Goal: Information Seeking & Learning: Learn about a topic

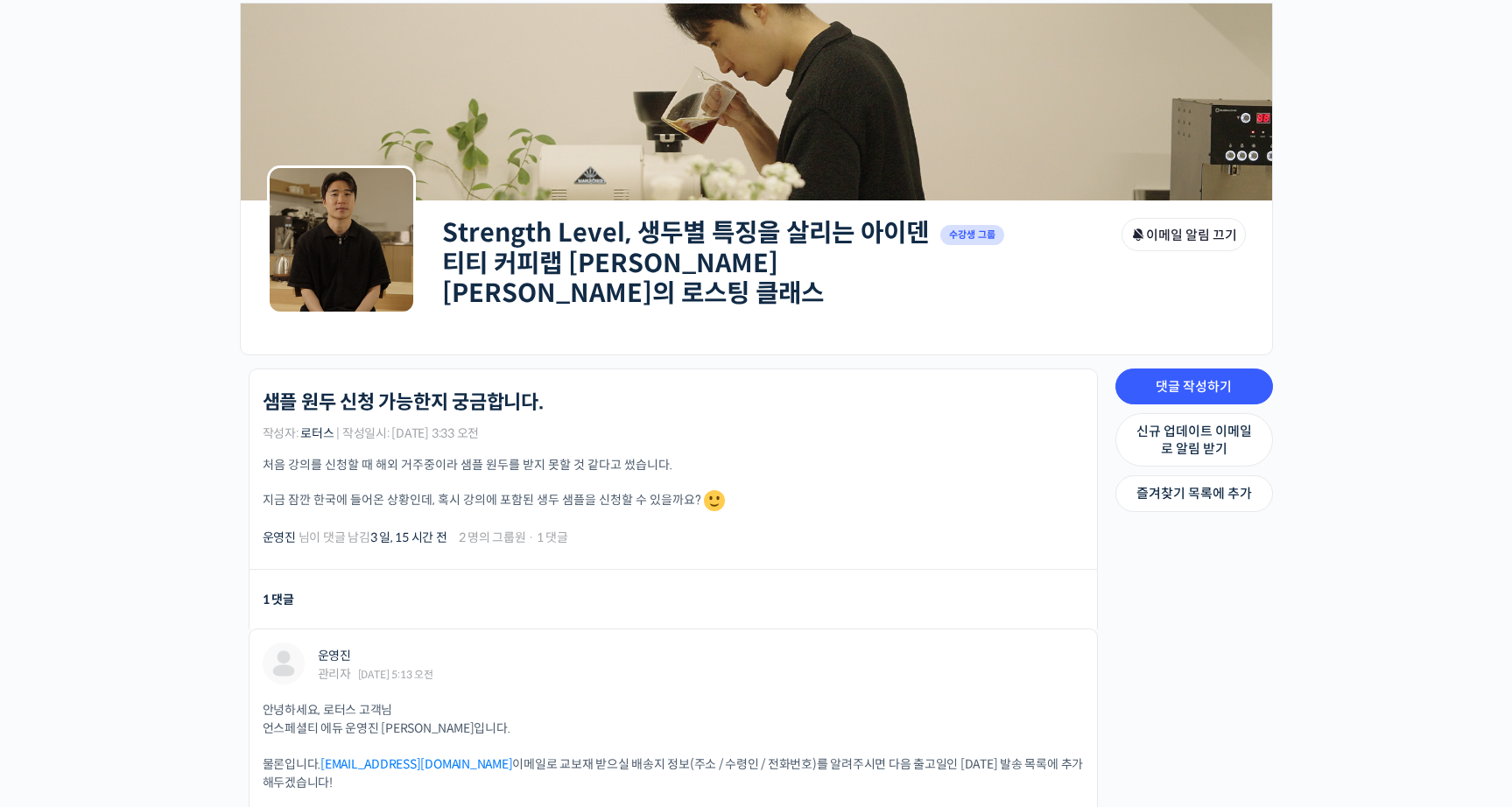
scroll to position [71, 0]
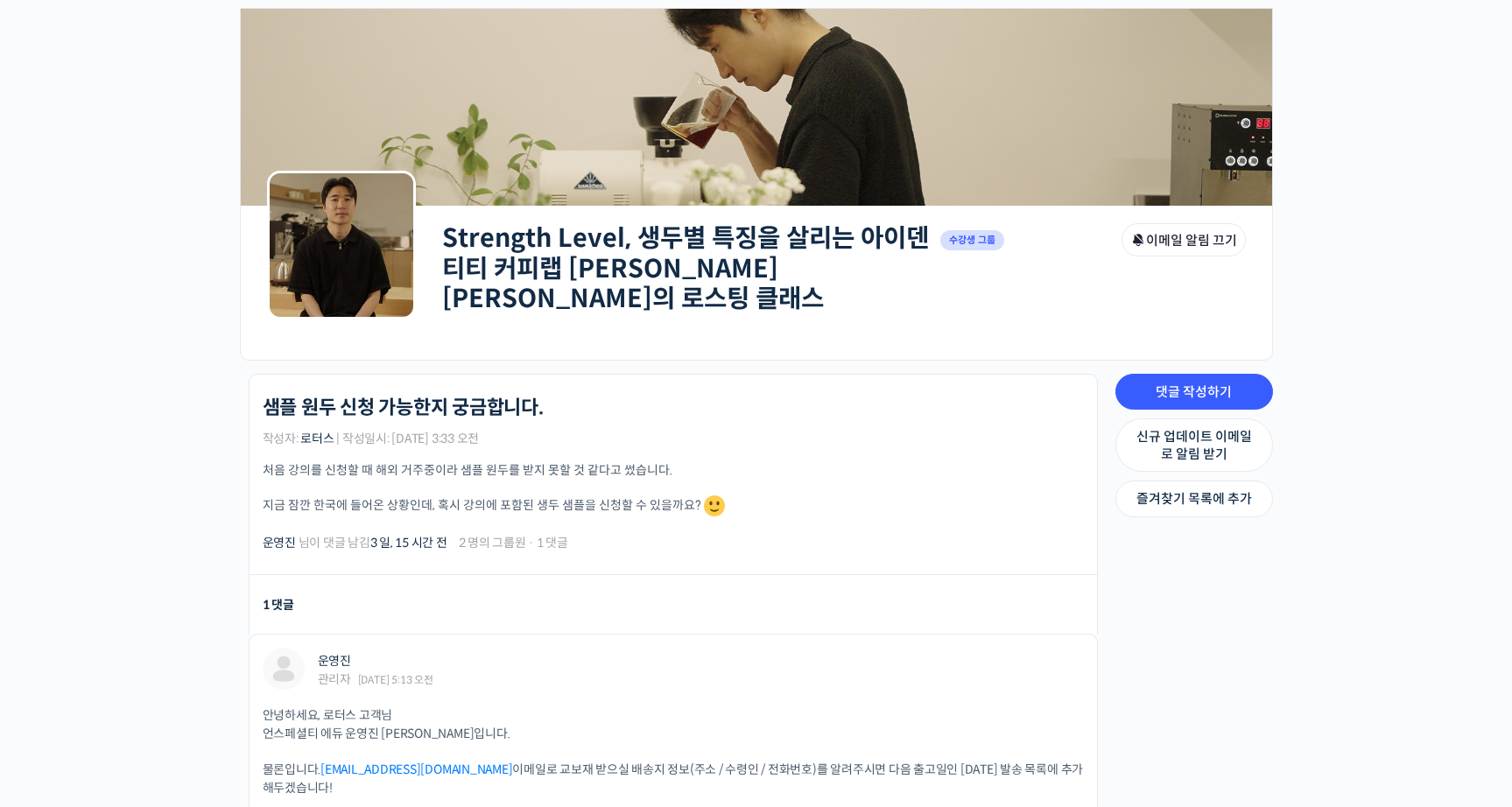
click at [777, 229] on link "Strength Level, 생두별 특징을 살리는 아이덴티티 커피랩 [PERSON_NAME] [PERSON_NAME]의 로스팅 클래스" at bounding box center [685, 269] width 487 height 92
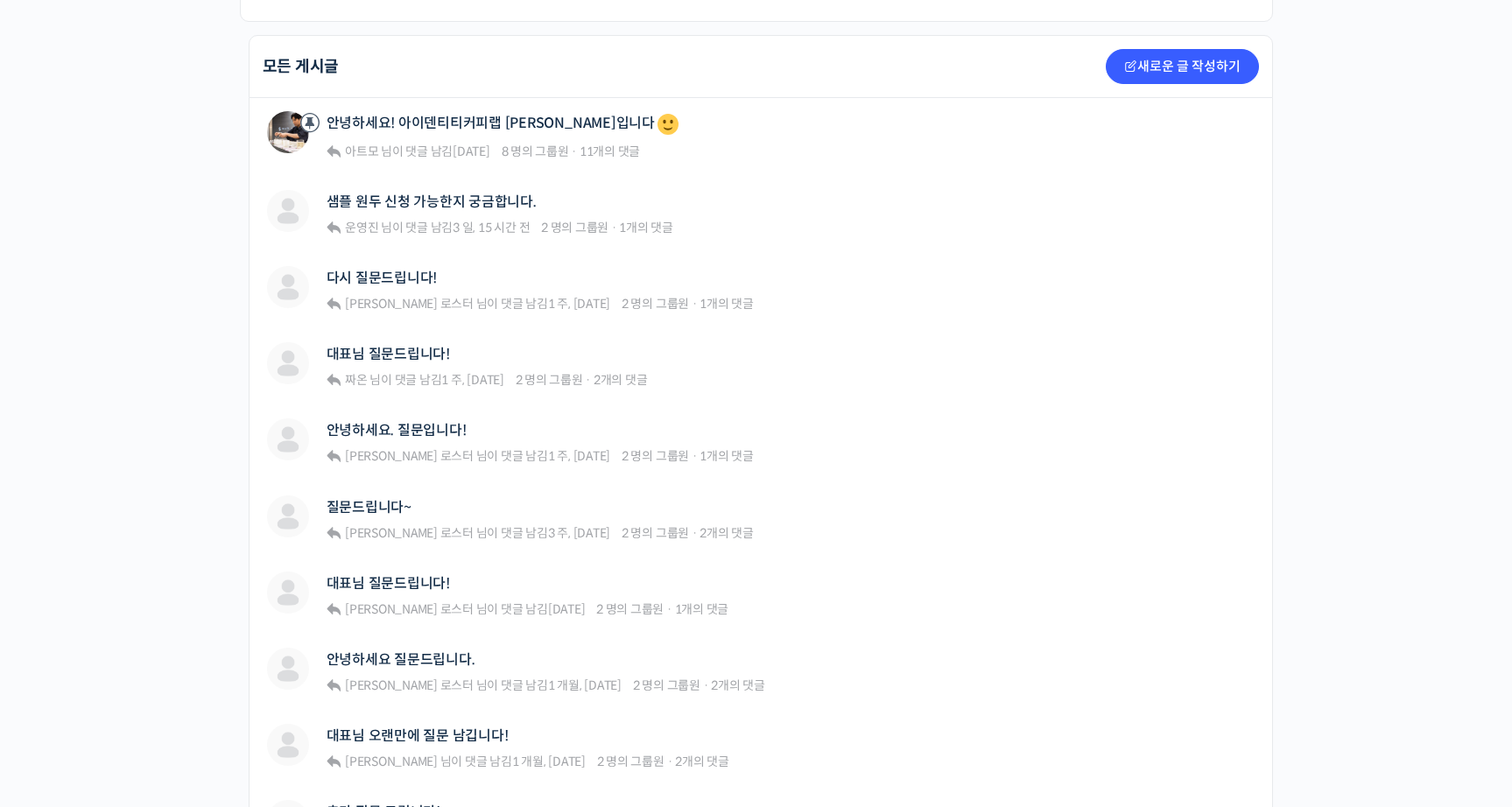
scroll to position [414, 0]
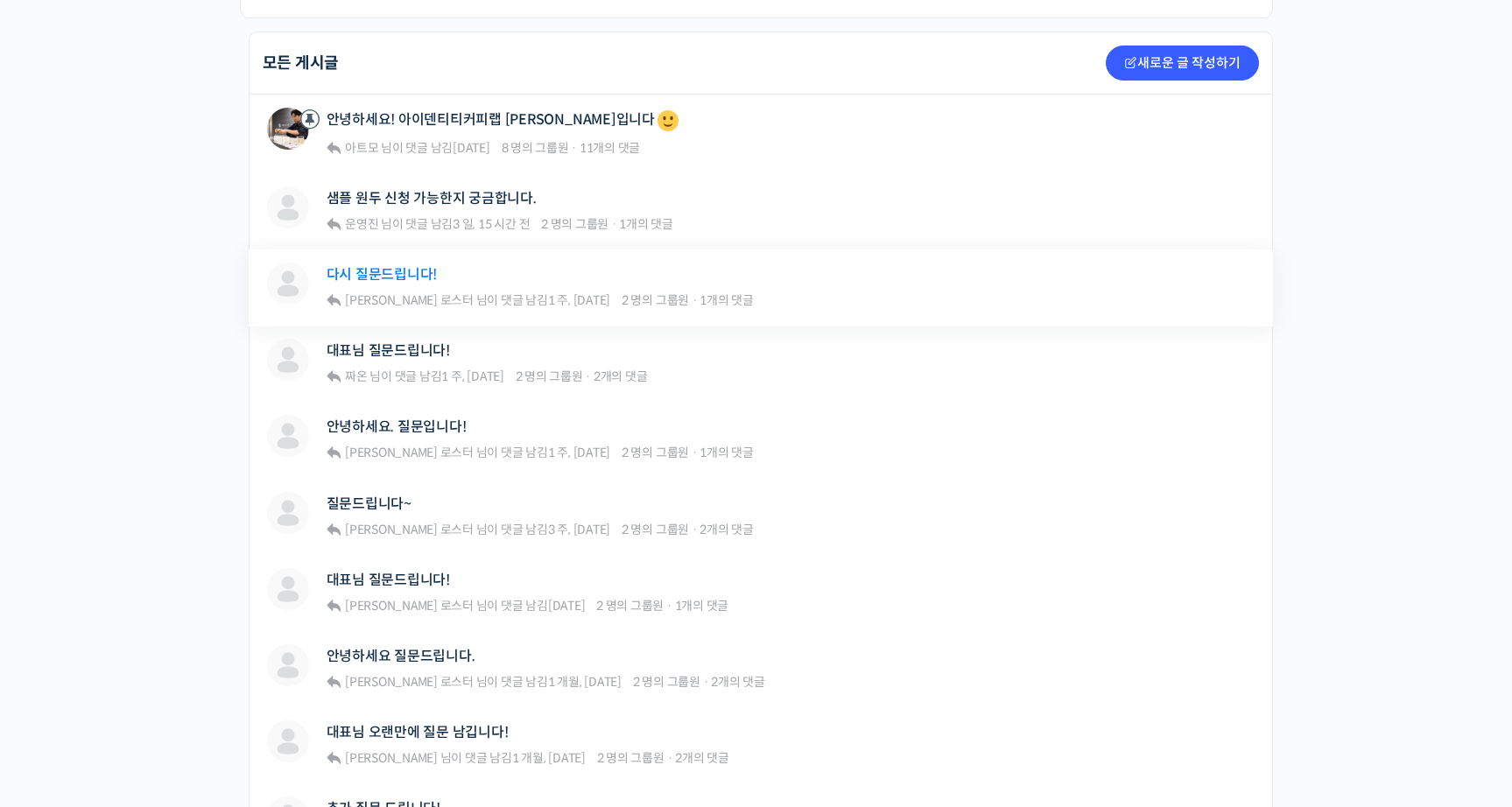
click at [381, 269] on link "다시 질문드립니다!" at bounding box center [382, 274] width 111 height 16
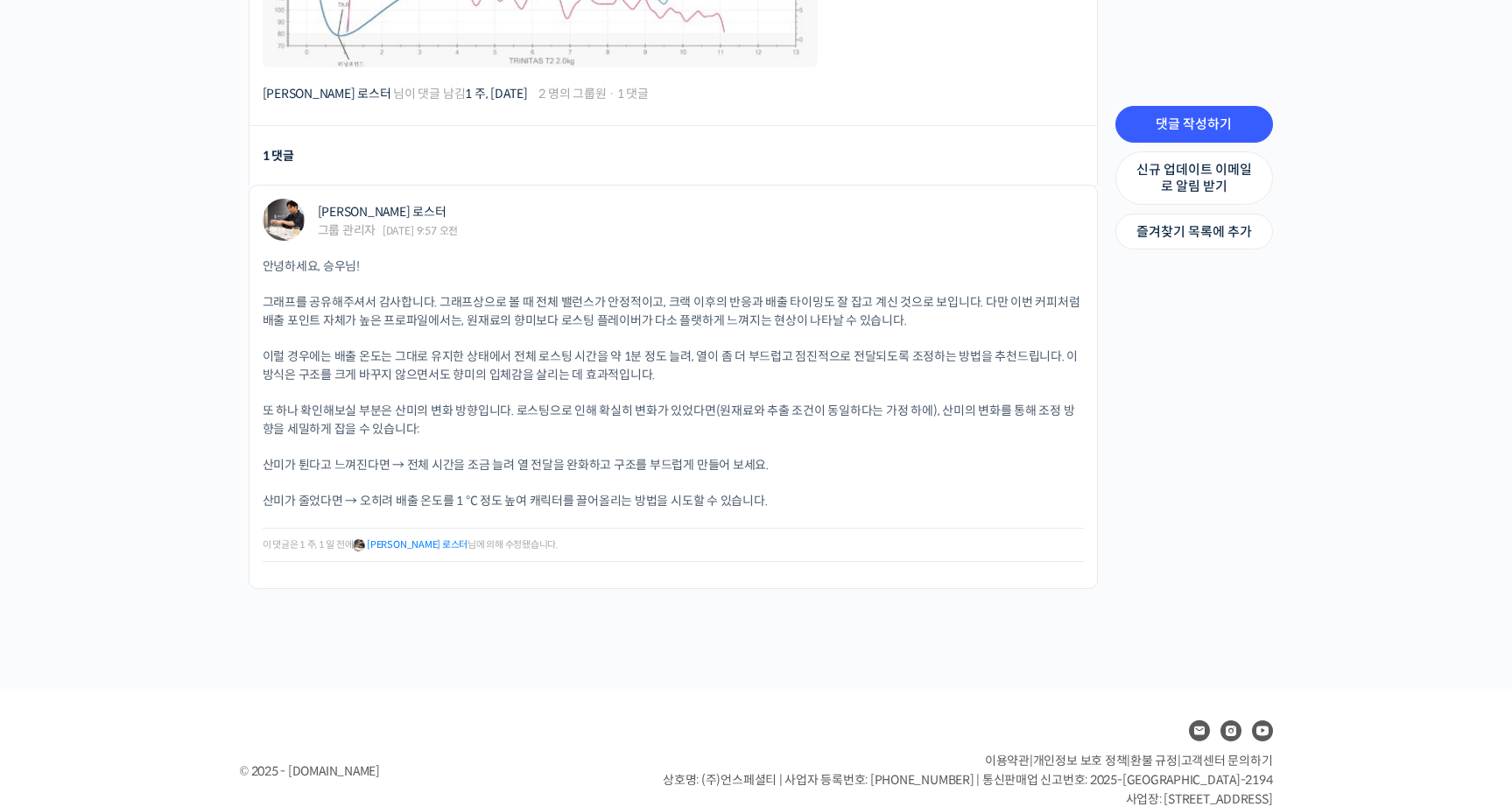
scroll to position [1003, 0]
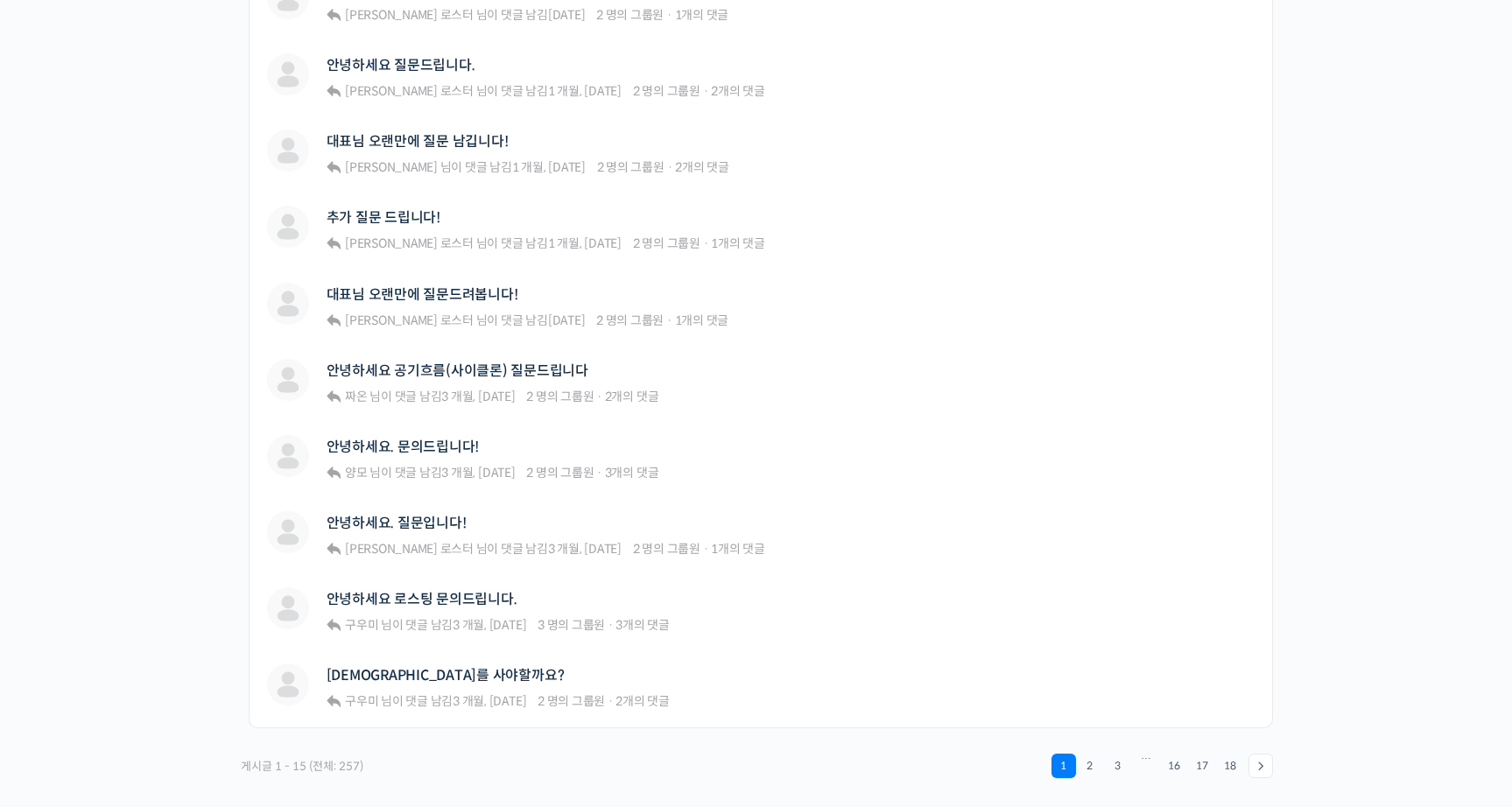
scroll to position [1210, 0]
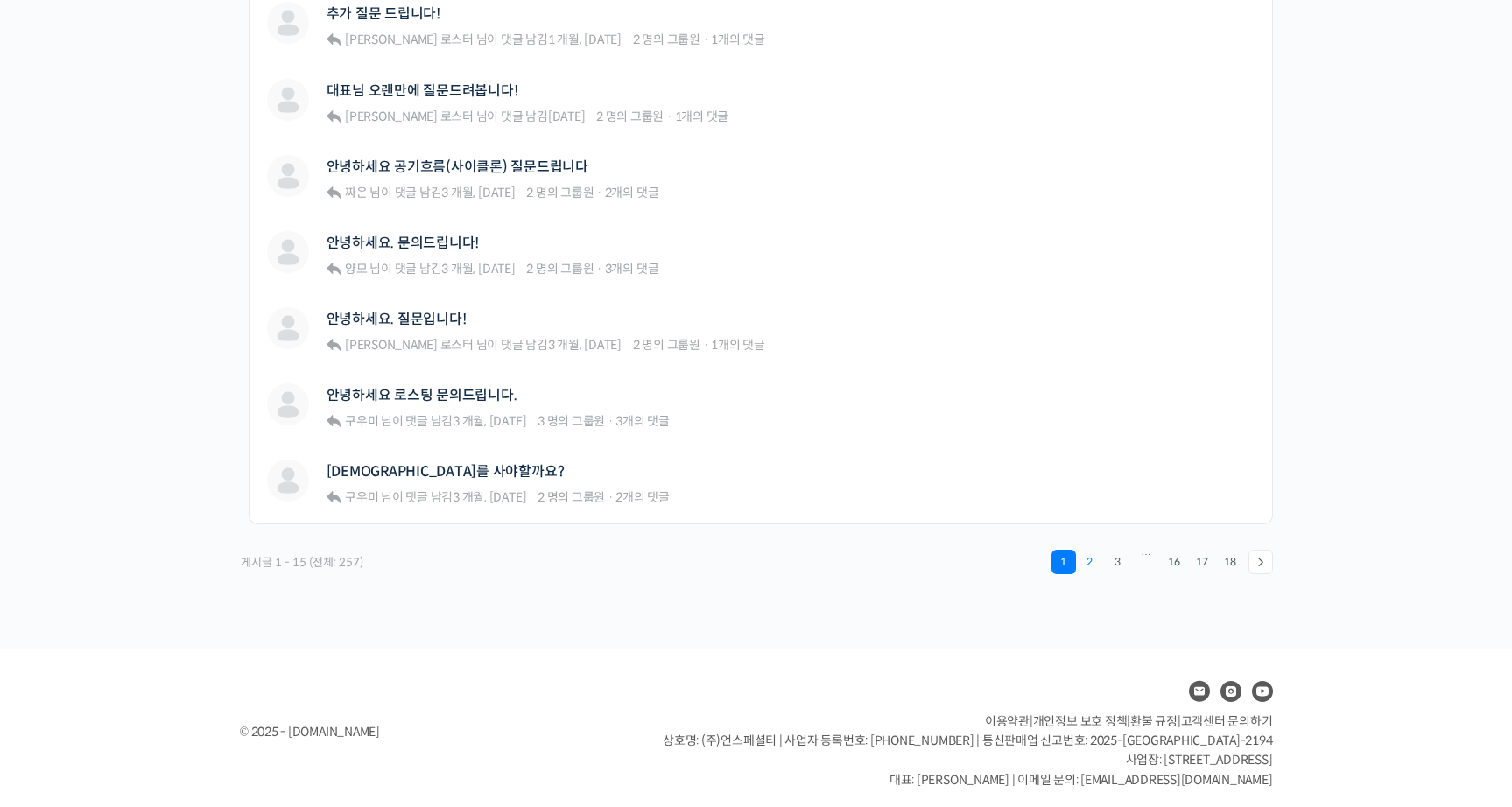
click at [1092, 555] on link "2" at bounding box center [1090, 562] width 24 height 24
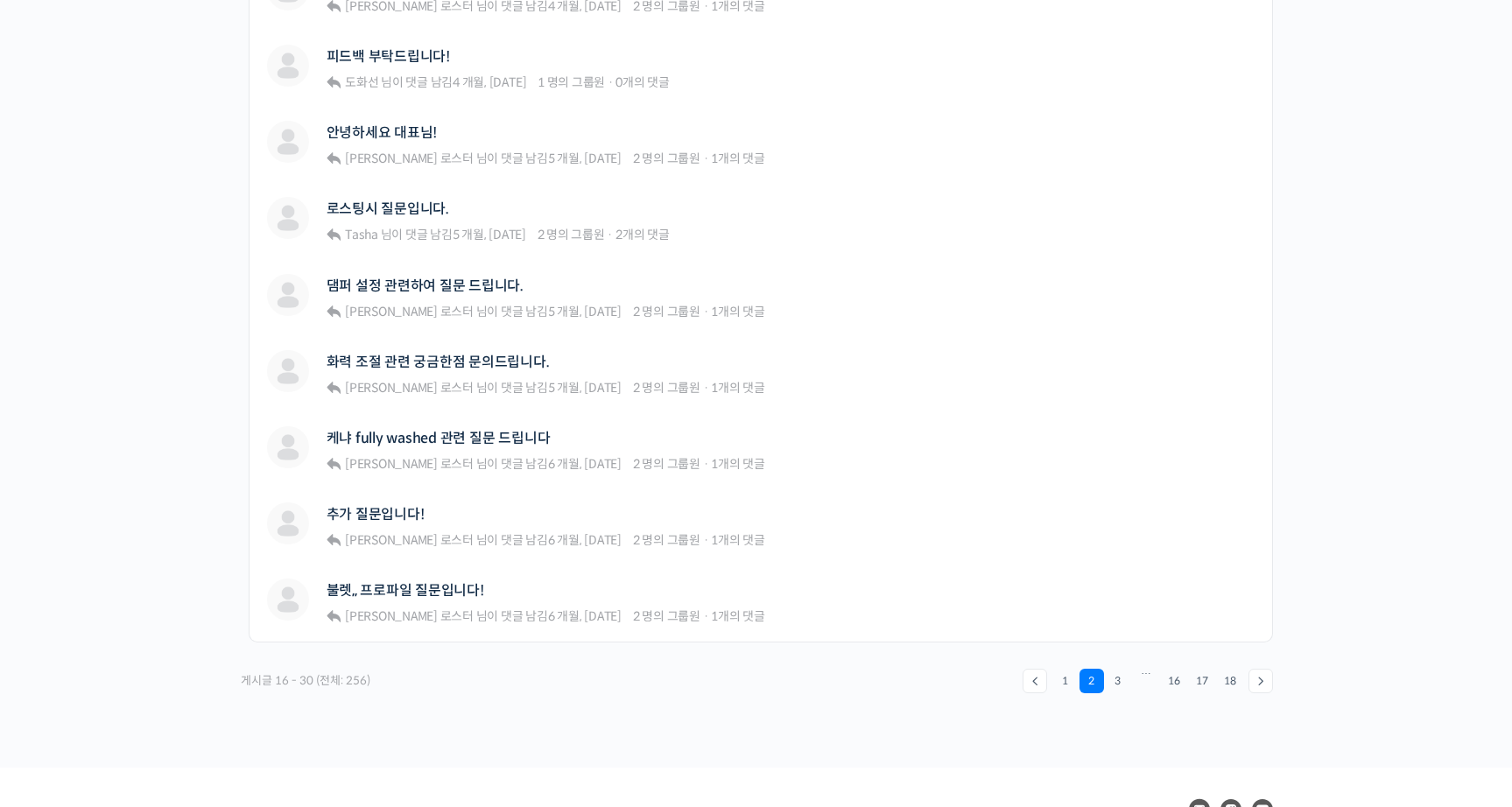
scroll to position [1014, 0]
click at [1122, 675] on link "3" at bounding box center [1118, 679] width 24 height 24
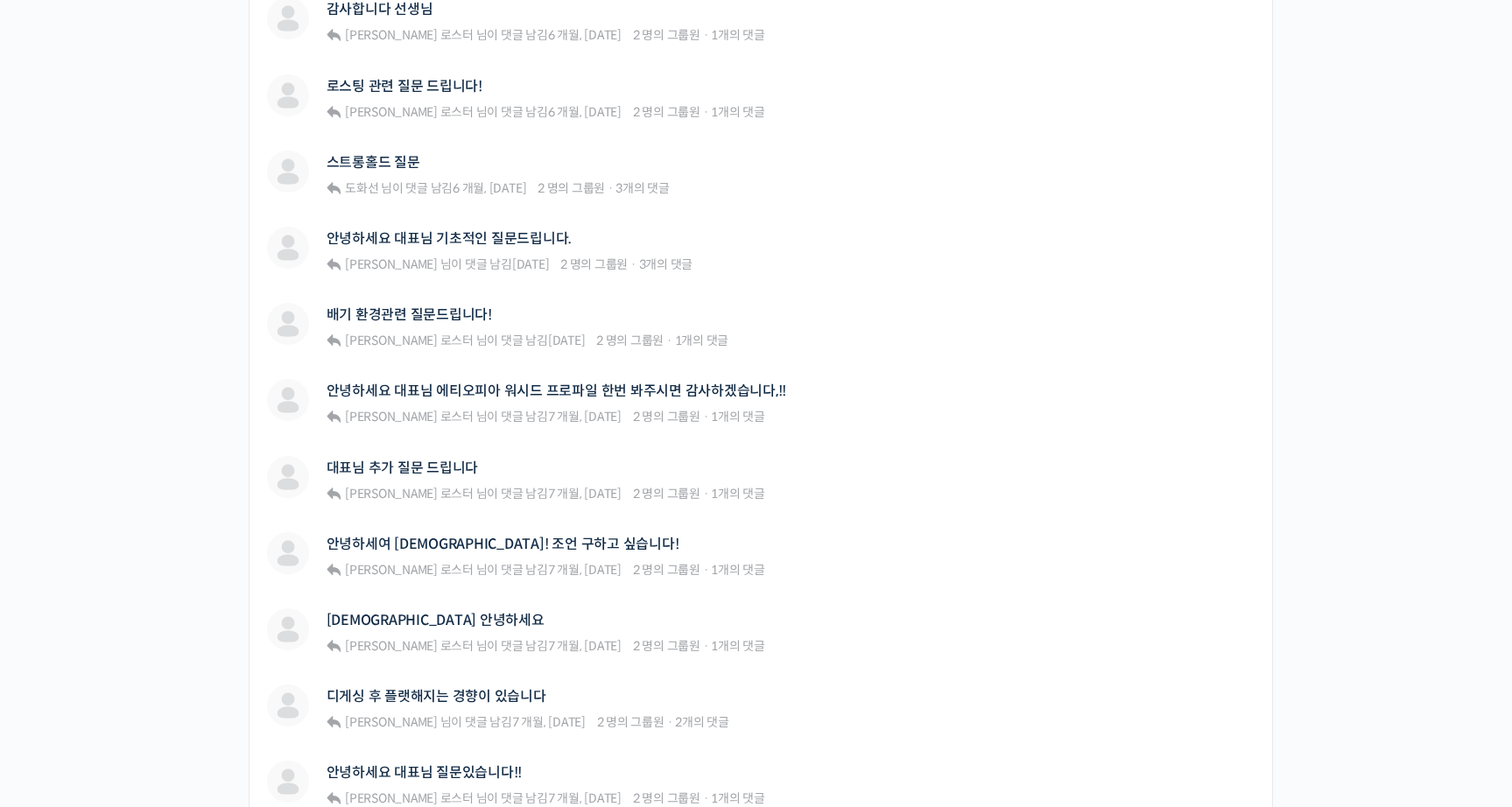
scroll to position [831, 0]
click at [384, 153] on link "스트롱홀드 질문" at bounding box center [373, 161] width 94 height 16
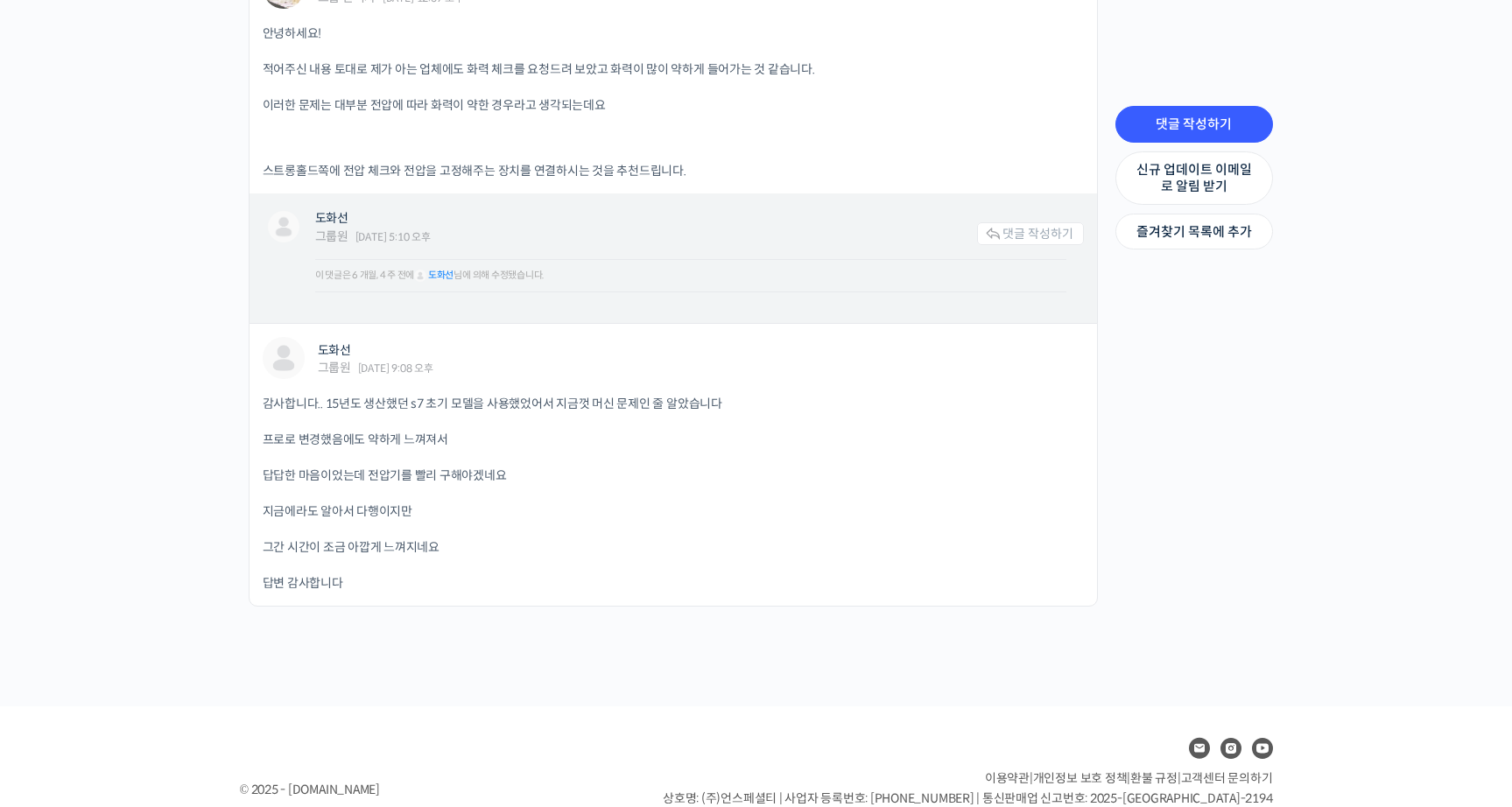
scroll to position [1438, 0]
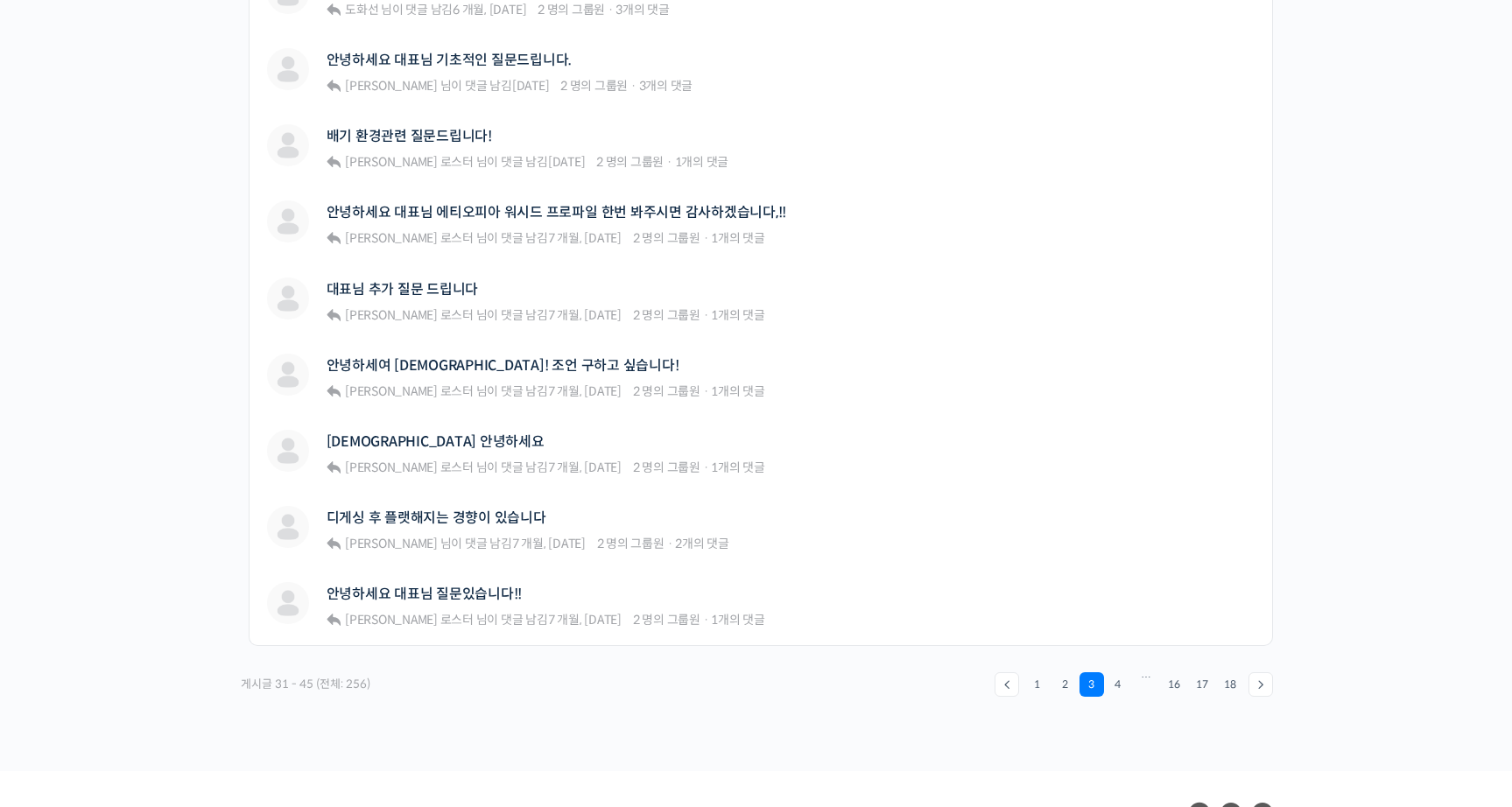
scroll to position [1011, 0]
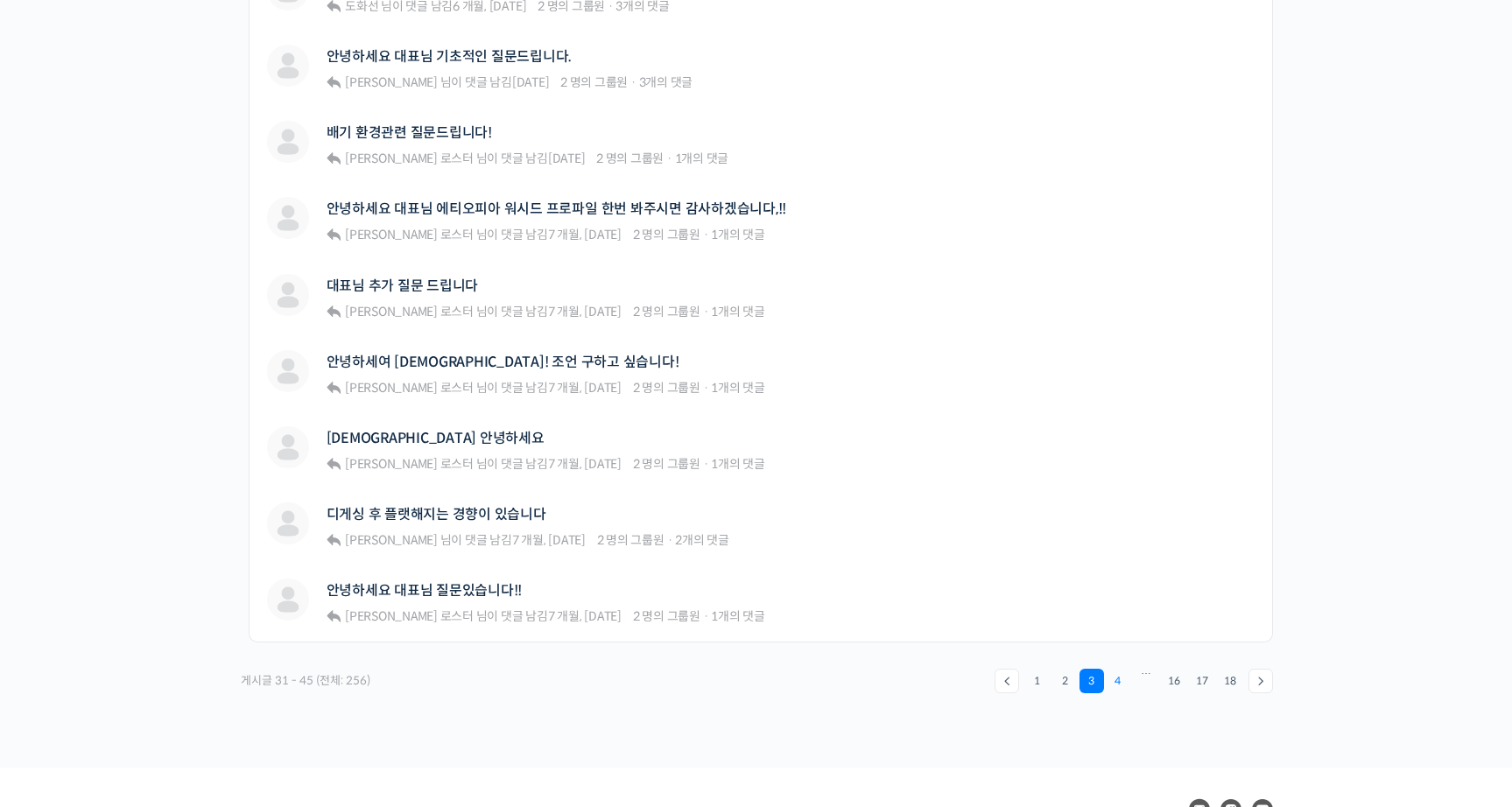
click at [1114, 671] on link "4" at bounding box center [1118, 681] width 24 height 24
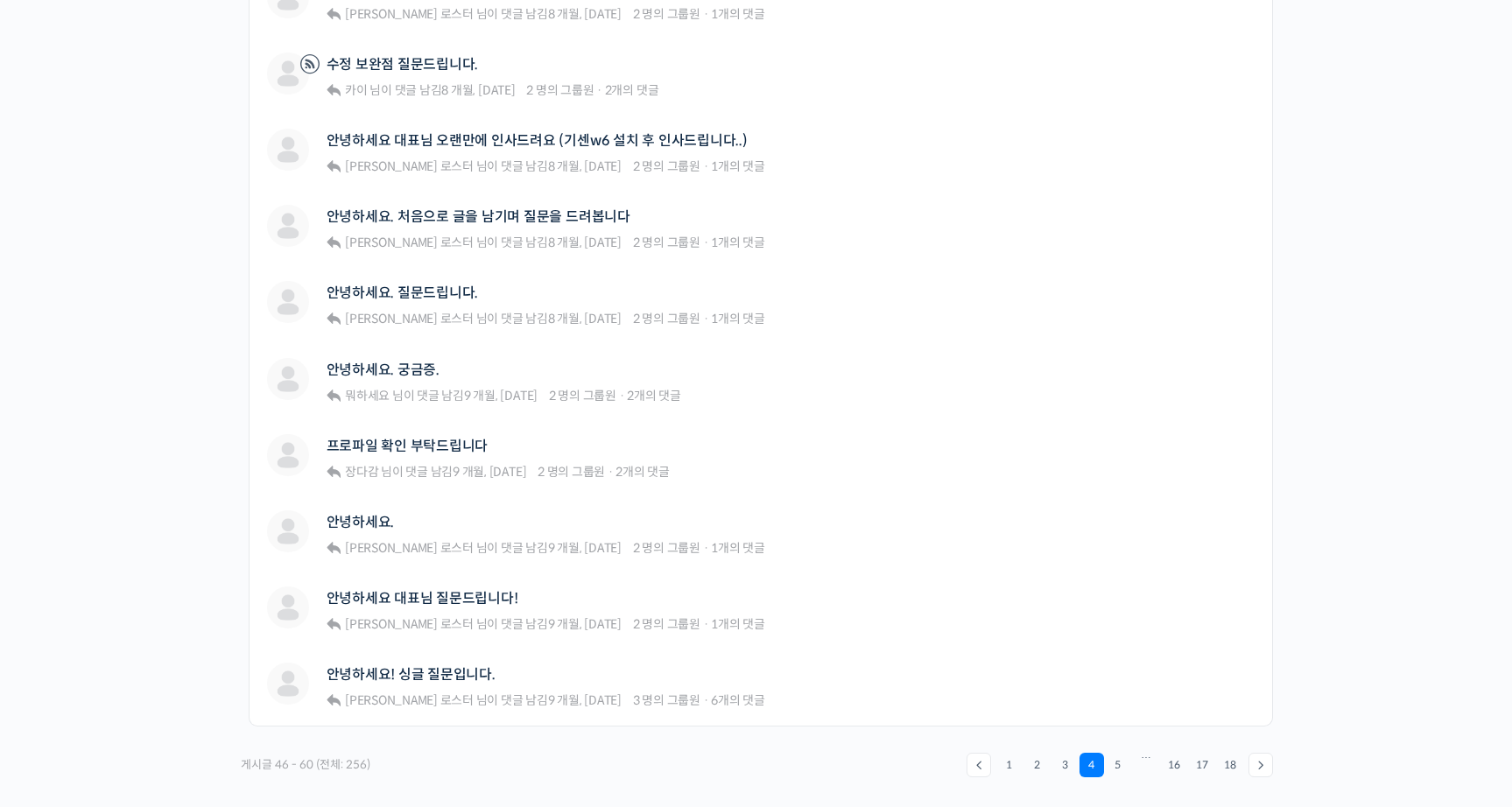
scroll to position [945, 0]
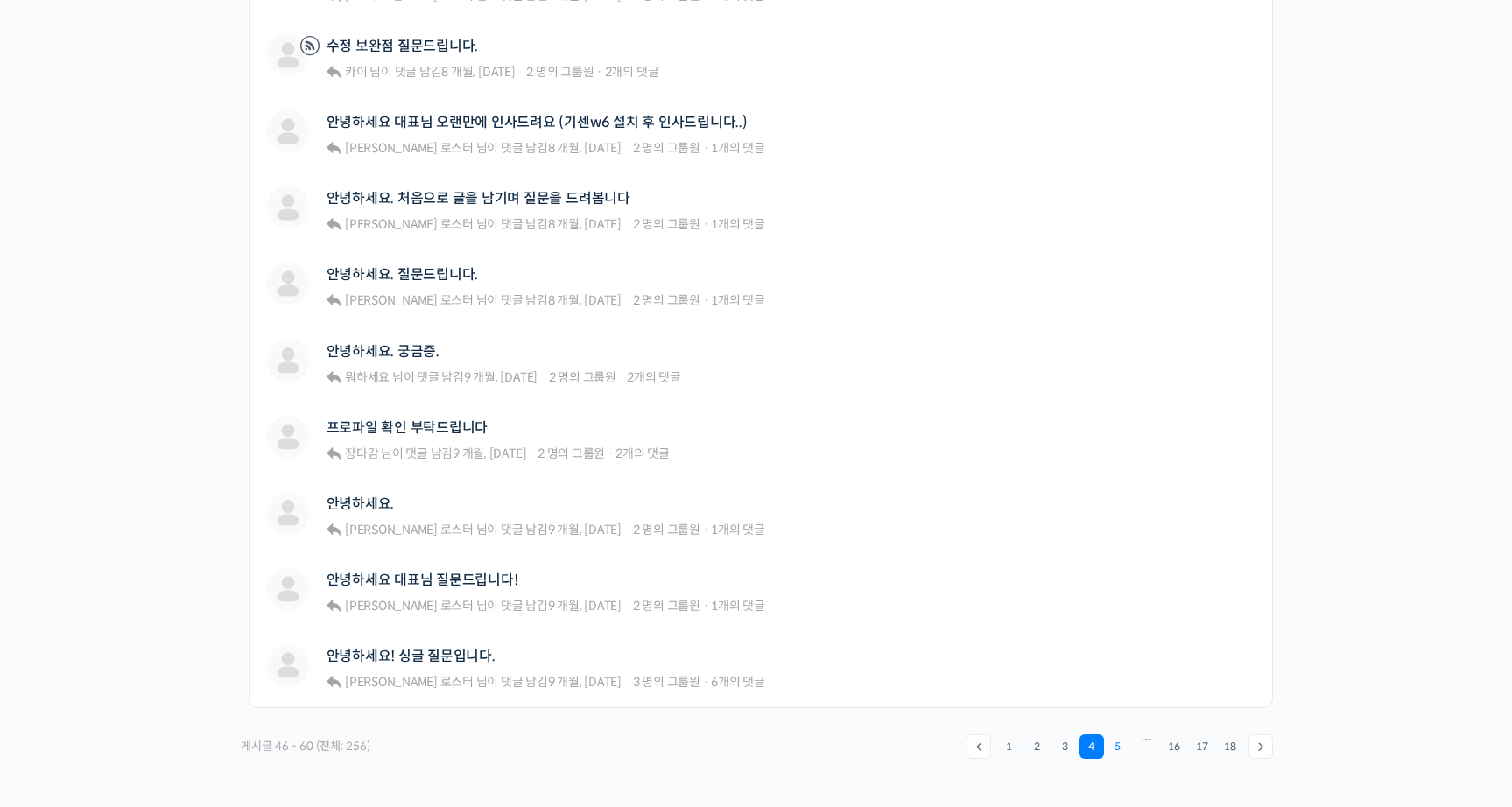
click at [1120, 737] on link "5" at bounding box center [1118, 746] width 24 height 24
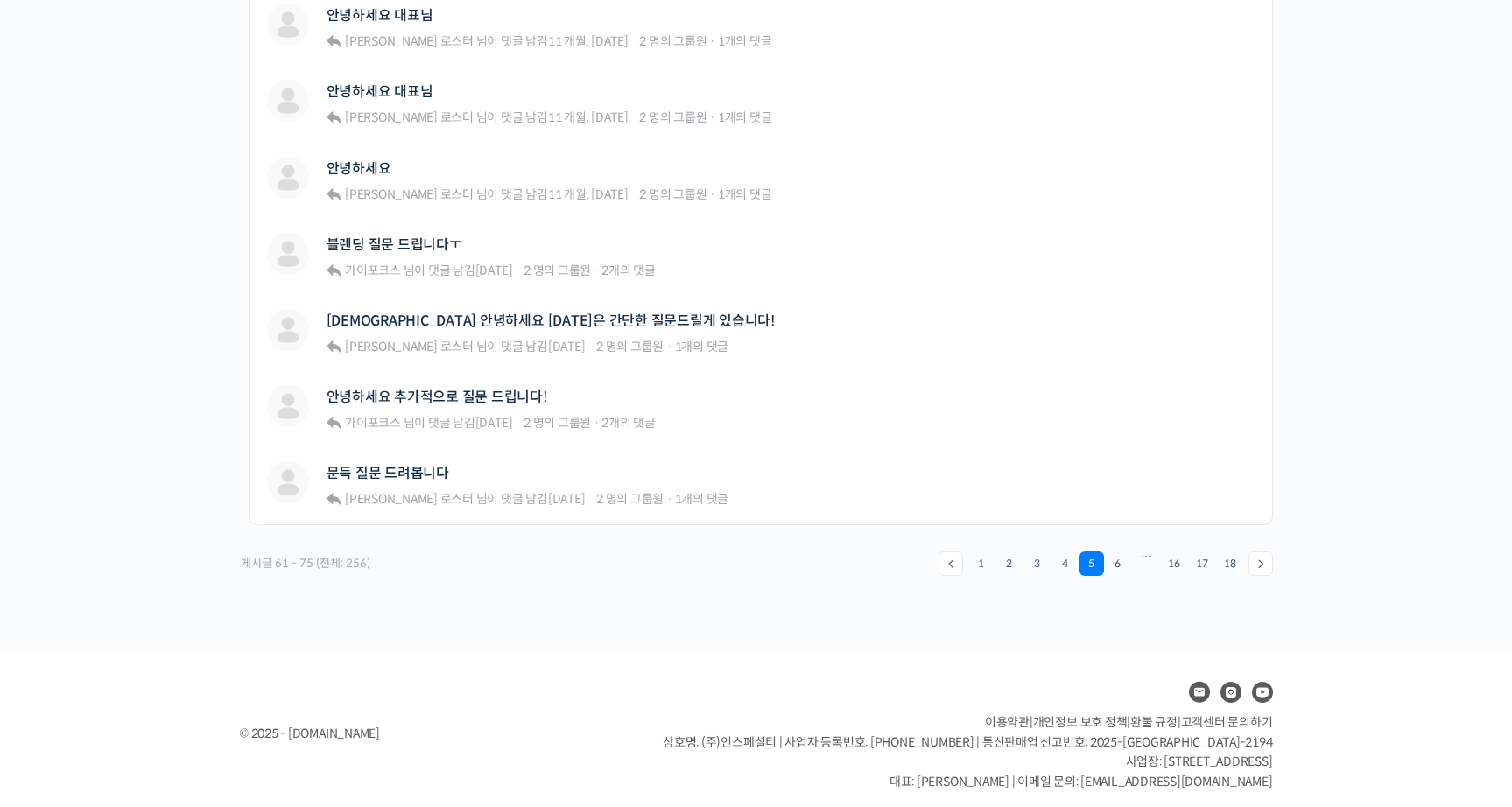
scroll to position [1131, 0]
click at [1120, 553] on link "6" at bounding box center [1118, 562] width 24 height 24
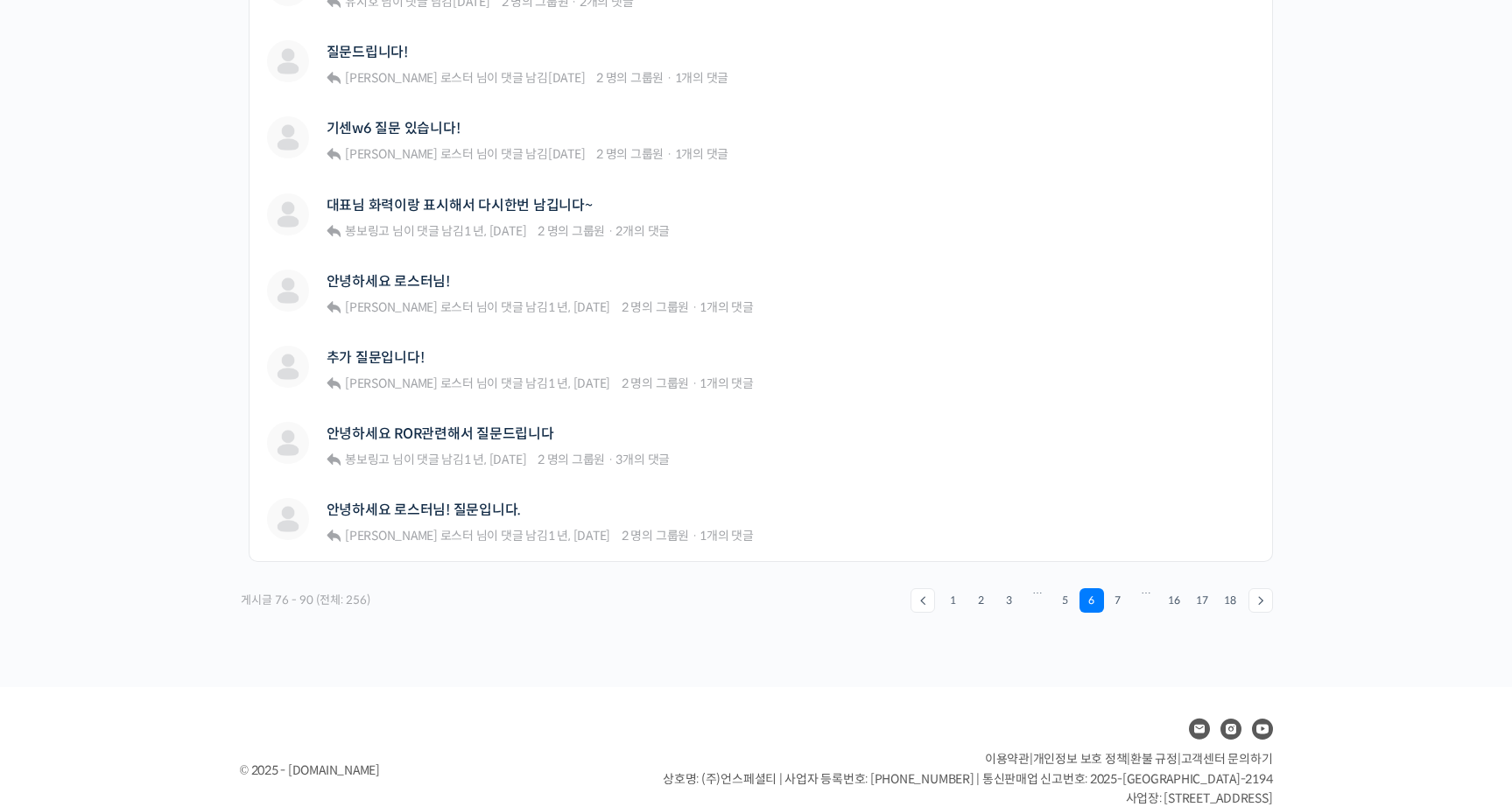
scroll to position [1093, 0]
click at [1121, 591] on link "7" at bounding box center [1118, 599] width 24 height 24
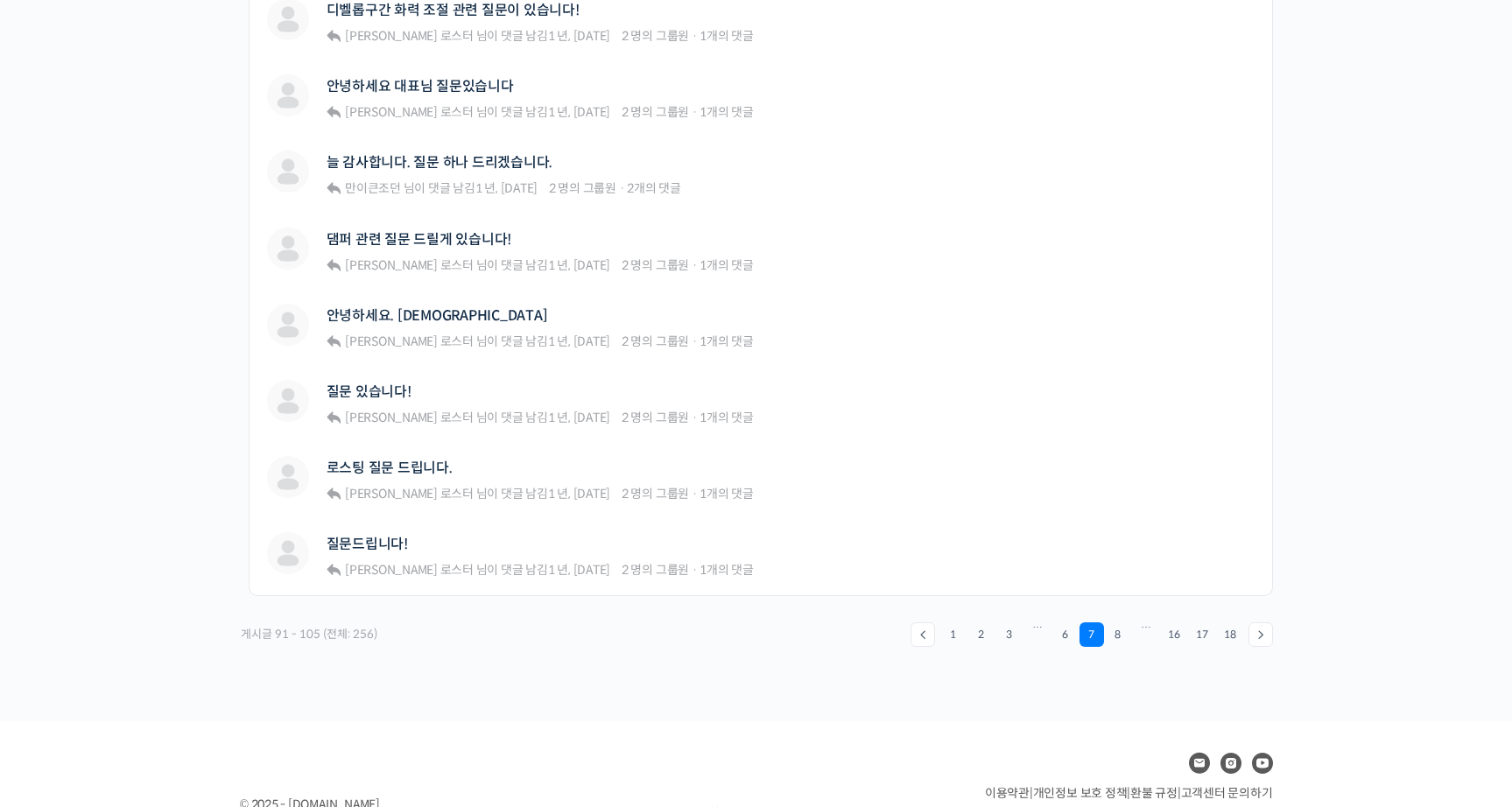
scroll to position [1131, 0]
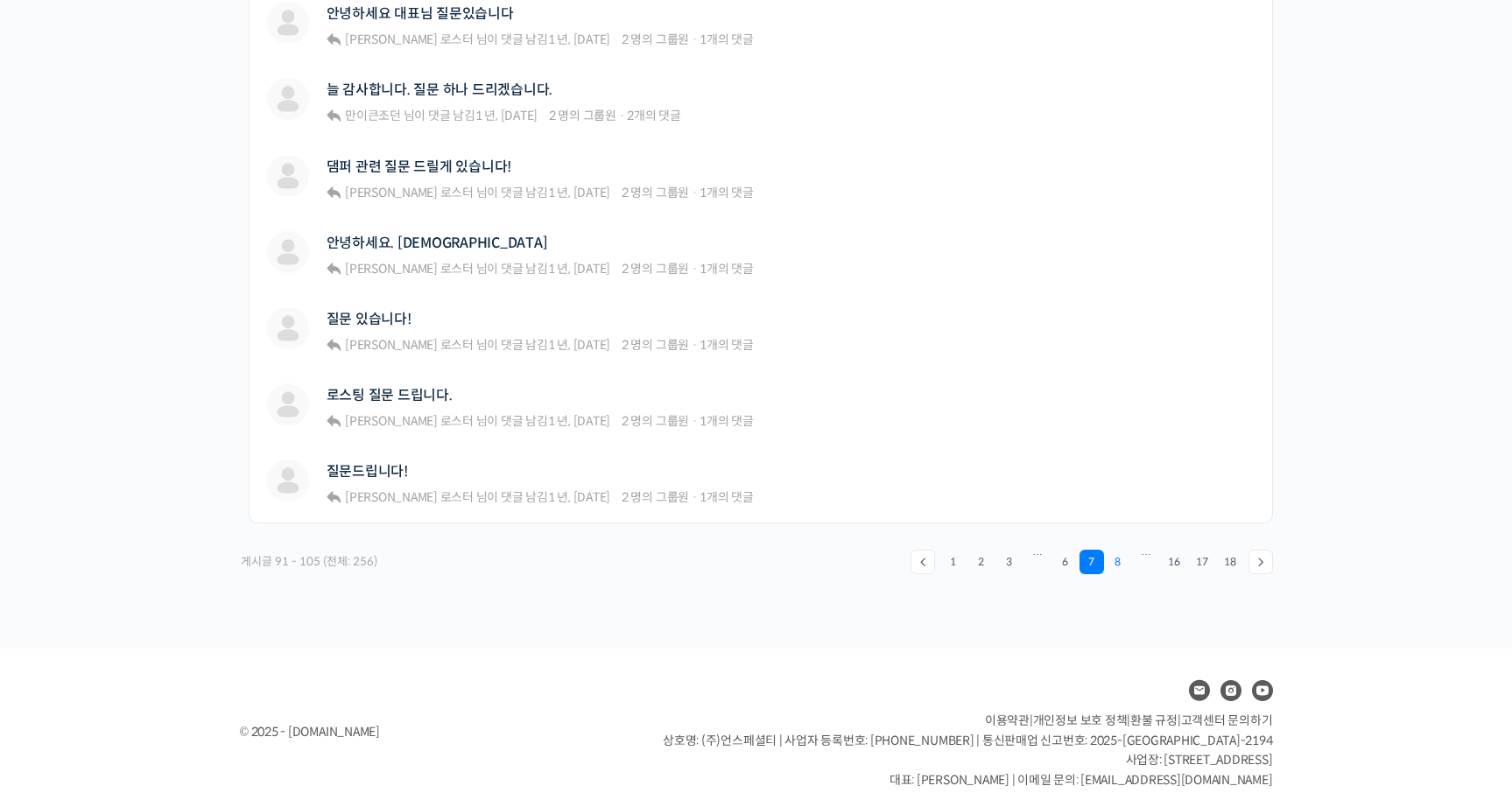
click at [1118, 551] on link "8" at bounding box center [1118, 562] width 24 height 24
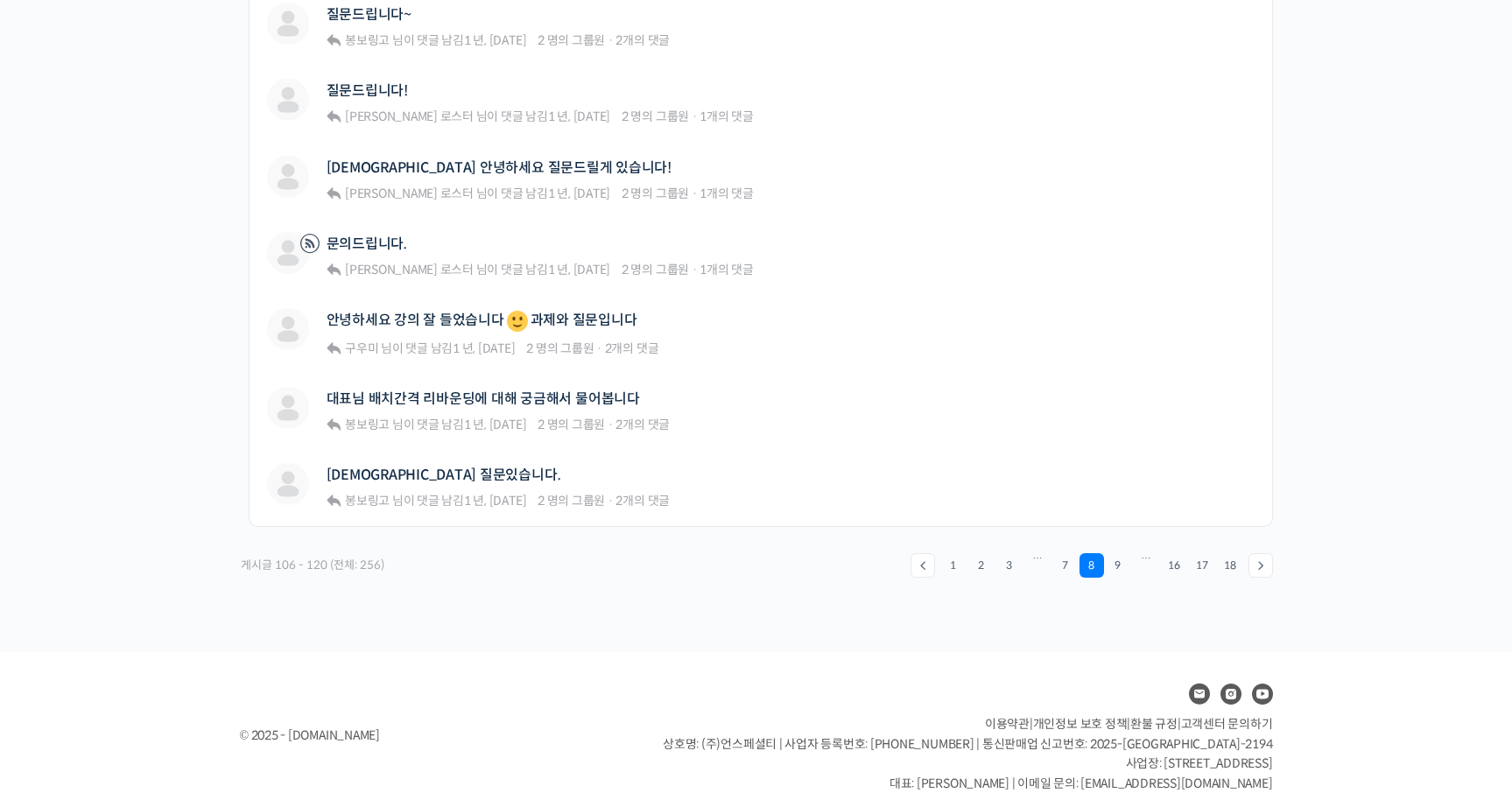
scroll to position [1132, 0]
click at [1120, 553] on link "9" at bounding box center [1118, 564] width 24 height 24
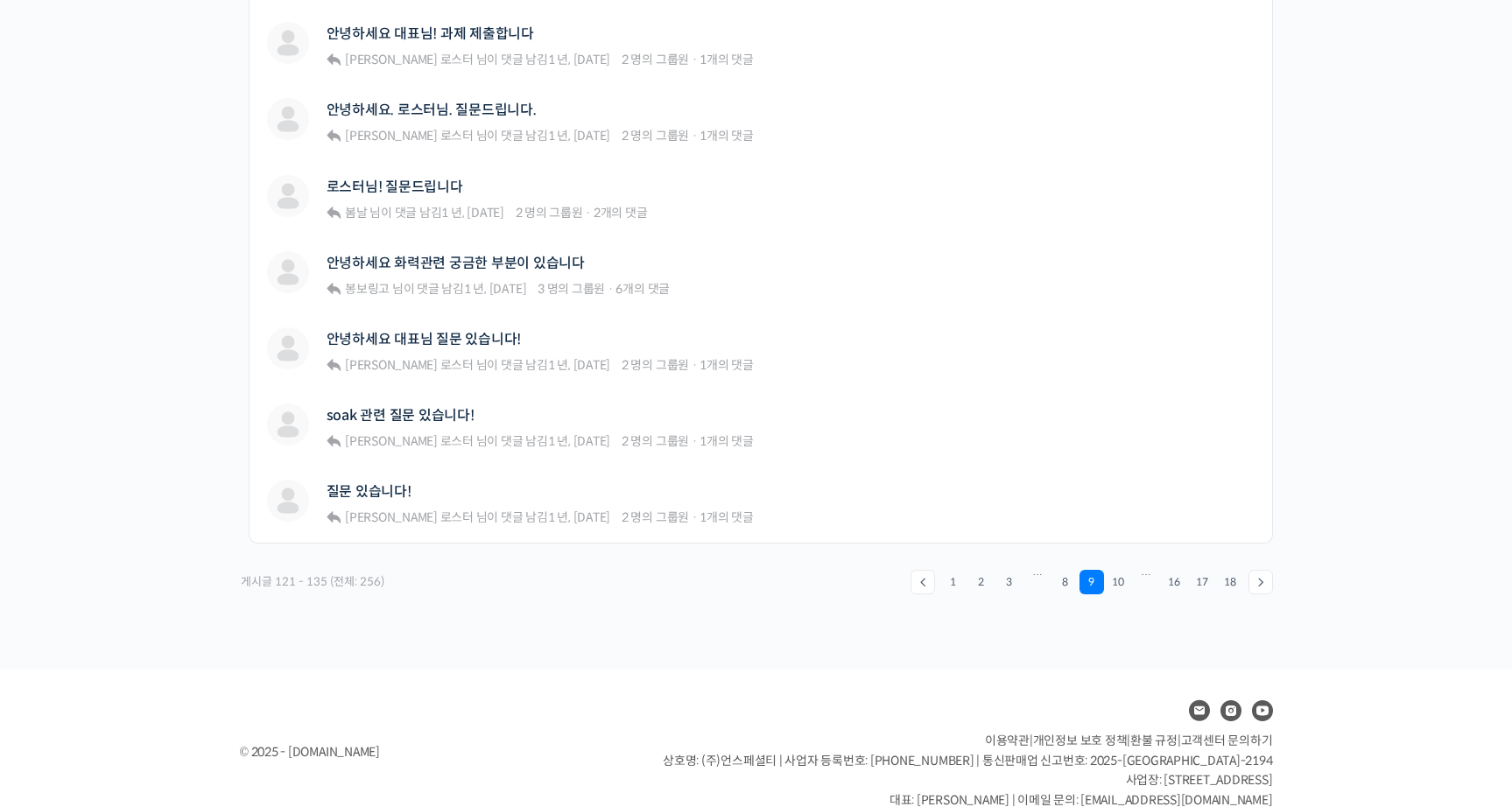
scroll to position [1131, 0]
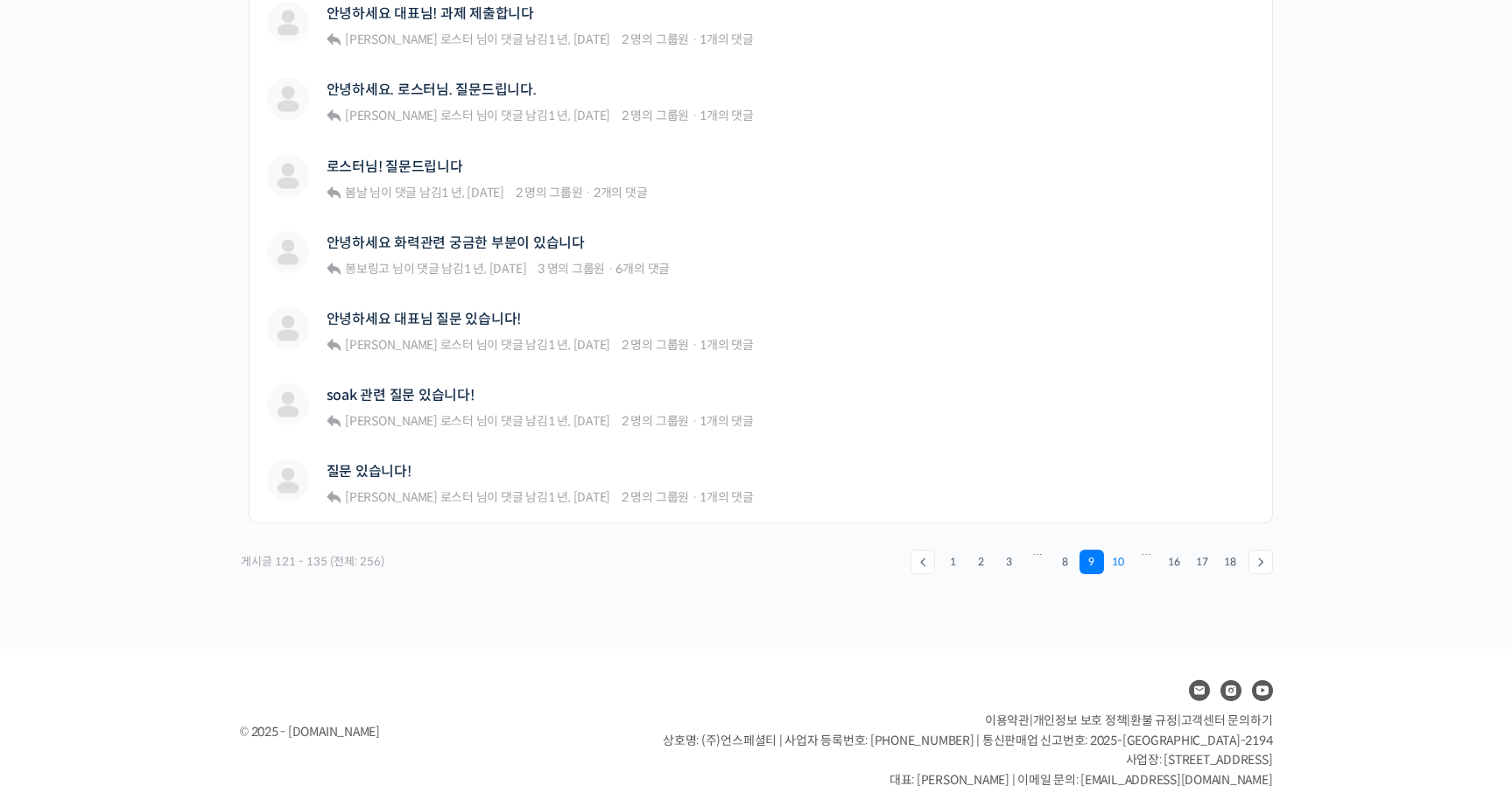
click at [1120, 555] on link "10" at bounding box center [1118, 562] width 24 height 24
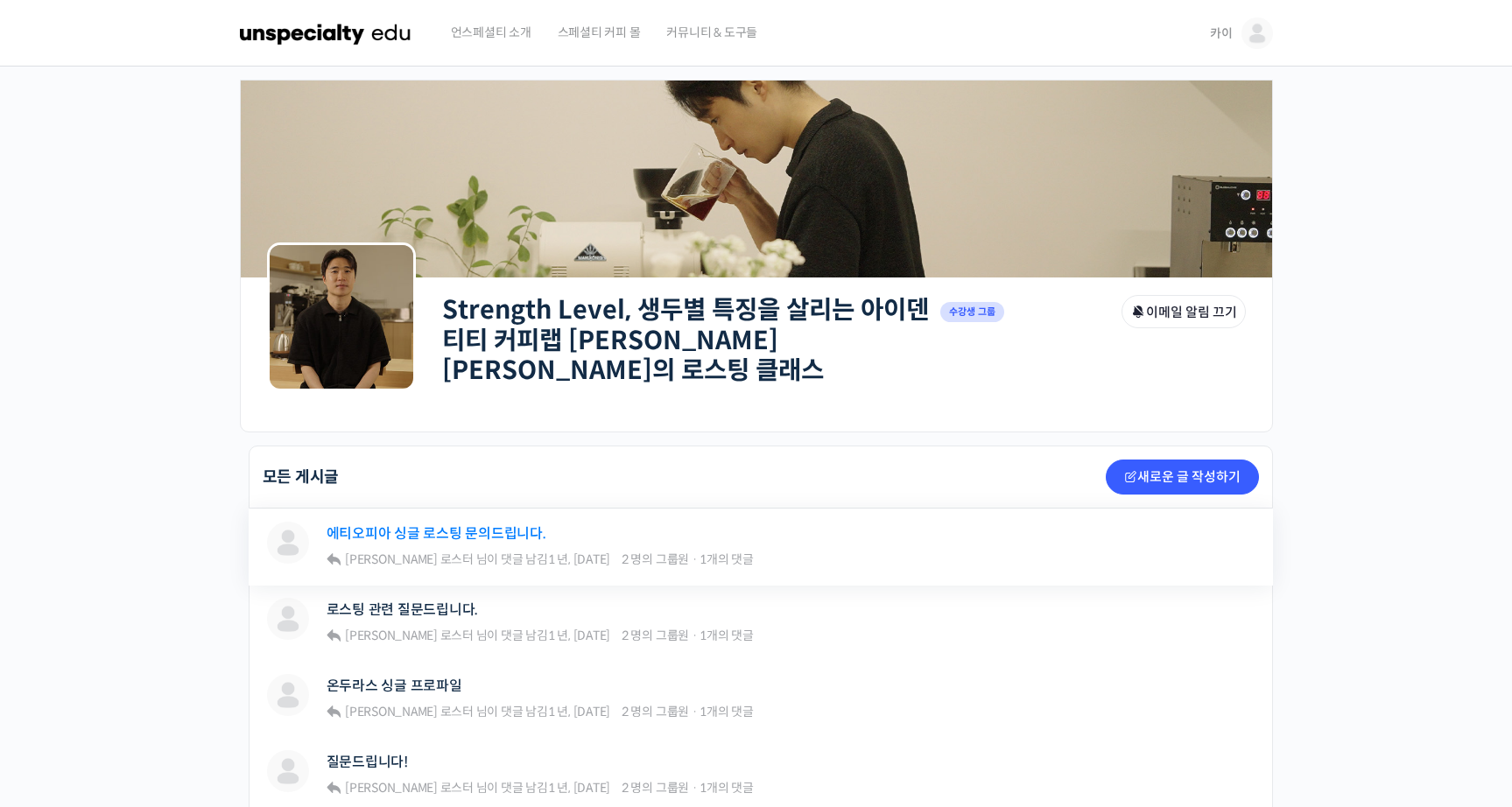
click at [500, 526] on link "에티오피아 싱글 로스팅 문의드립니다." at bounding box center [436, 534] width 220 height 16
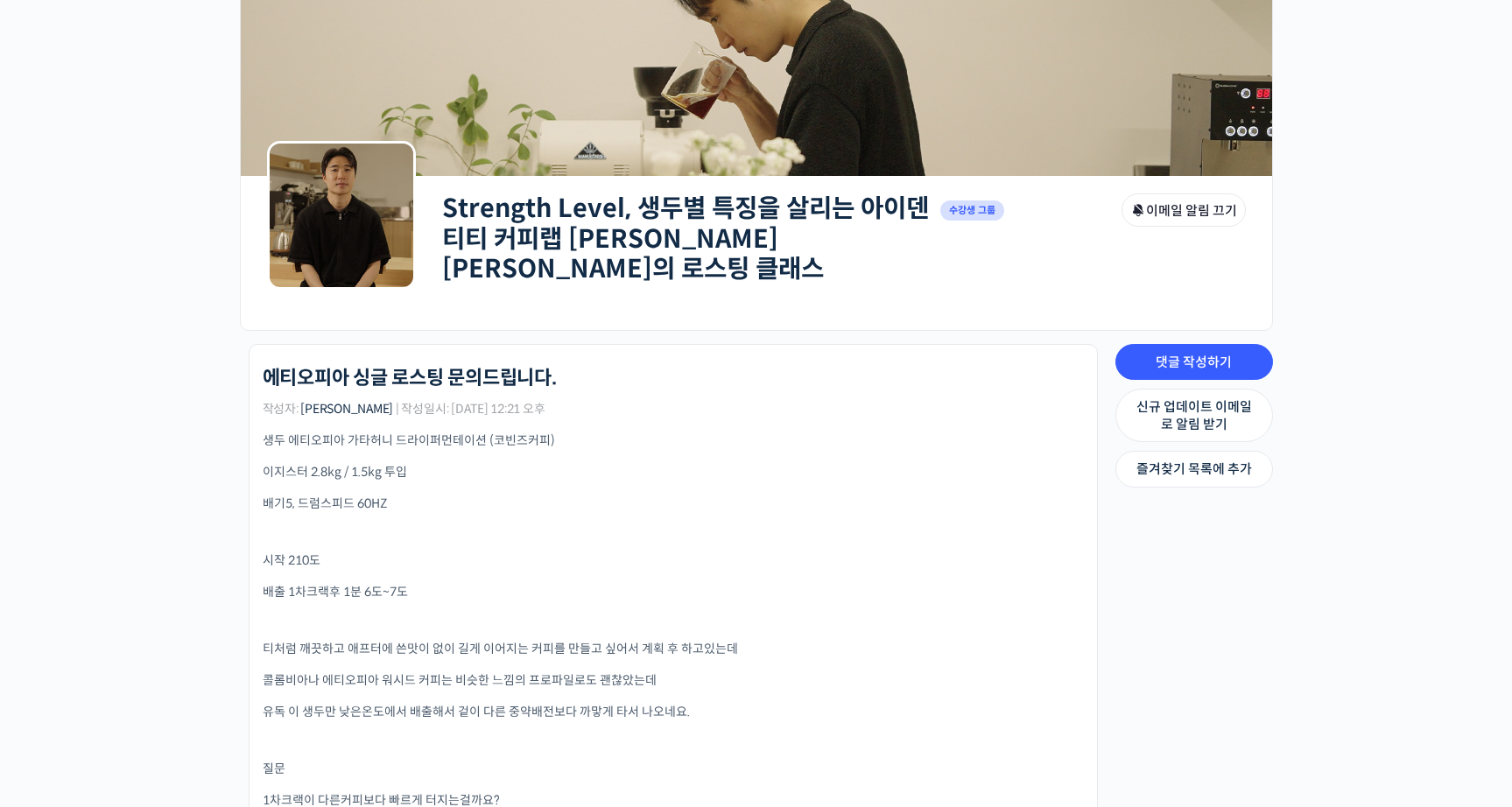
scroll to position [128, 0]
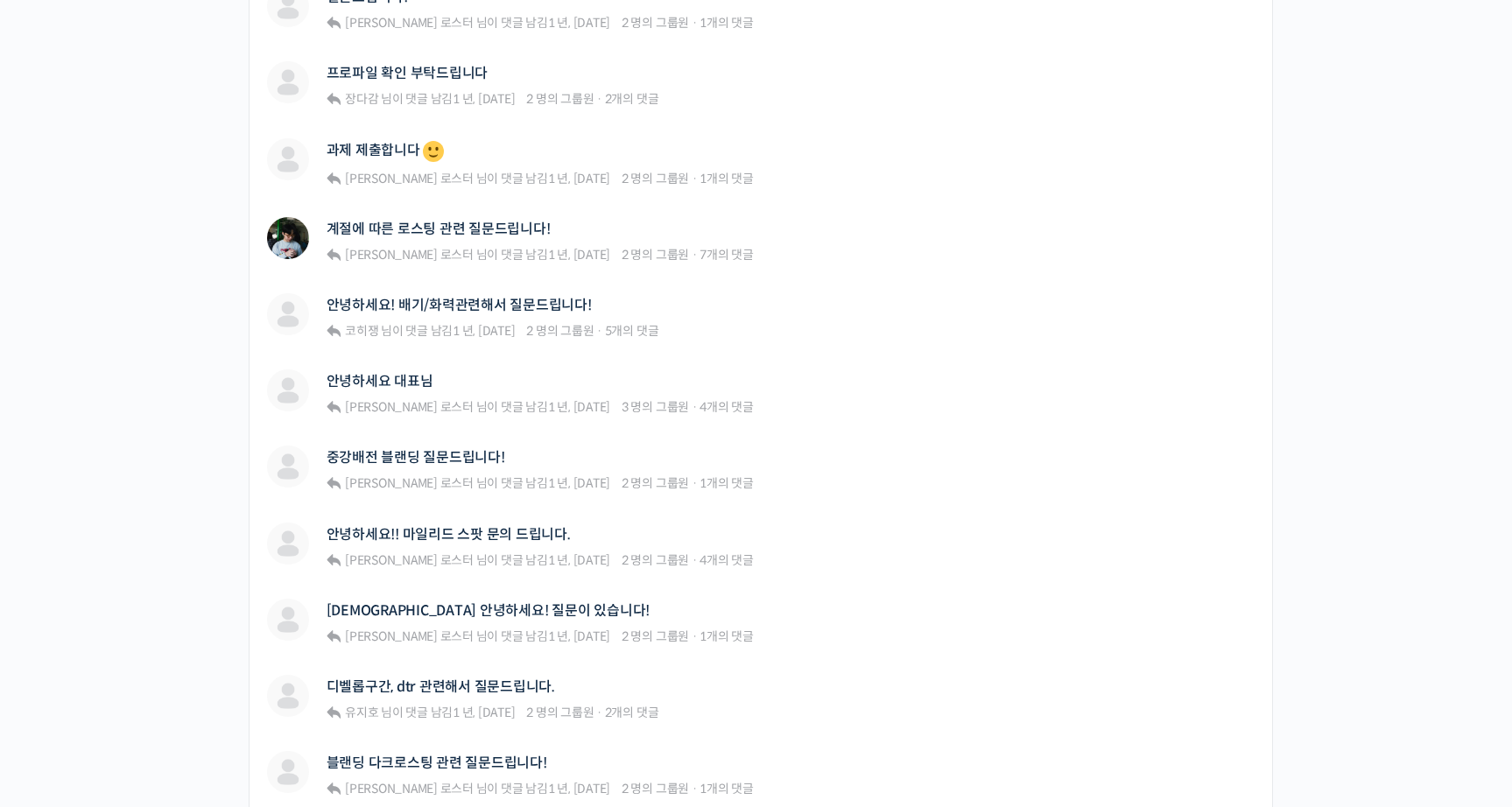
scroll to position [1134, 0]
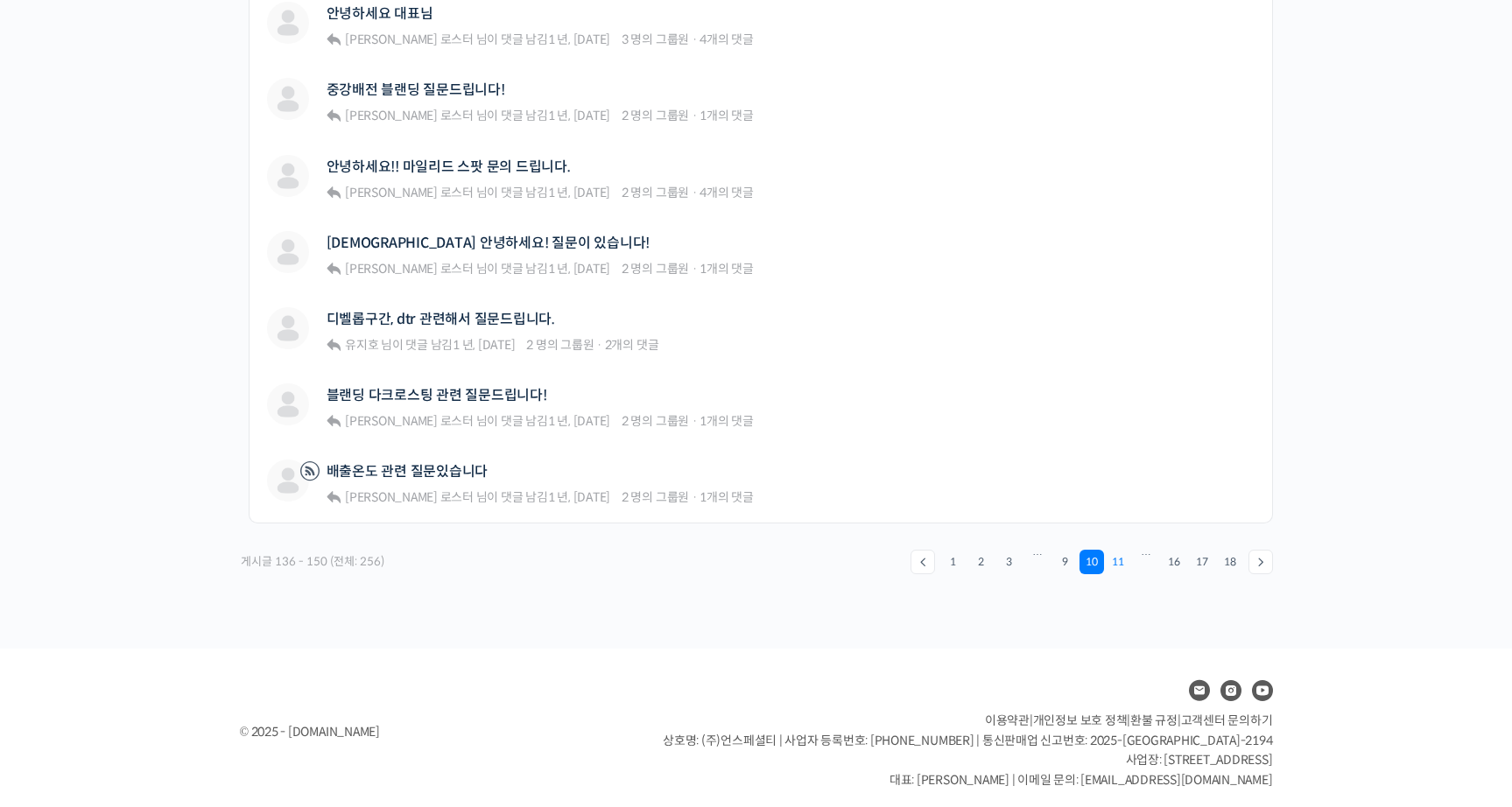
click at [1117, 560] on link "11" at bounding box center [1118, 562] width 24 height 24
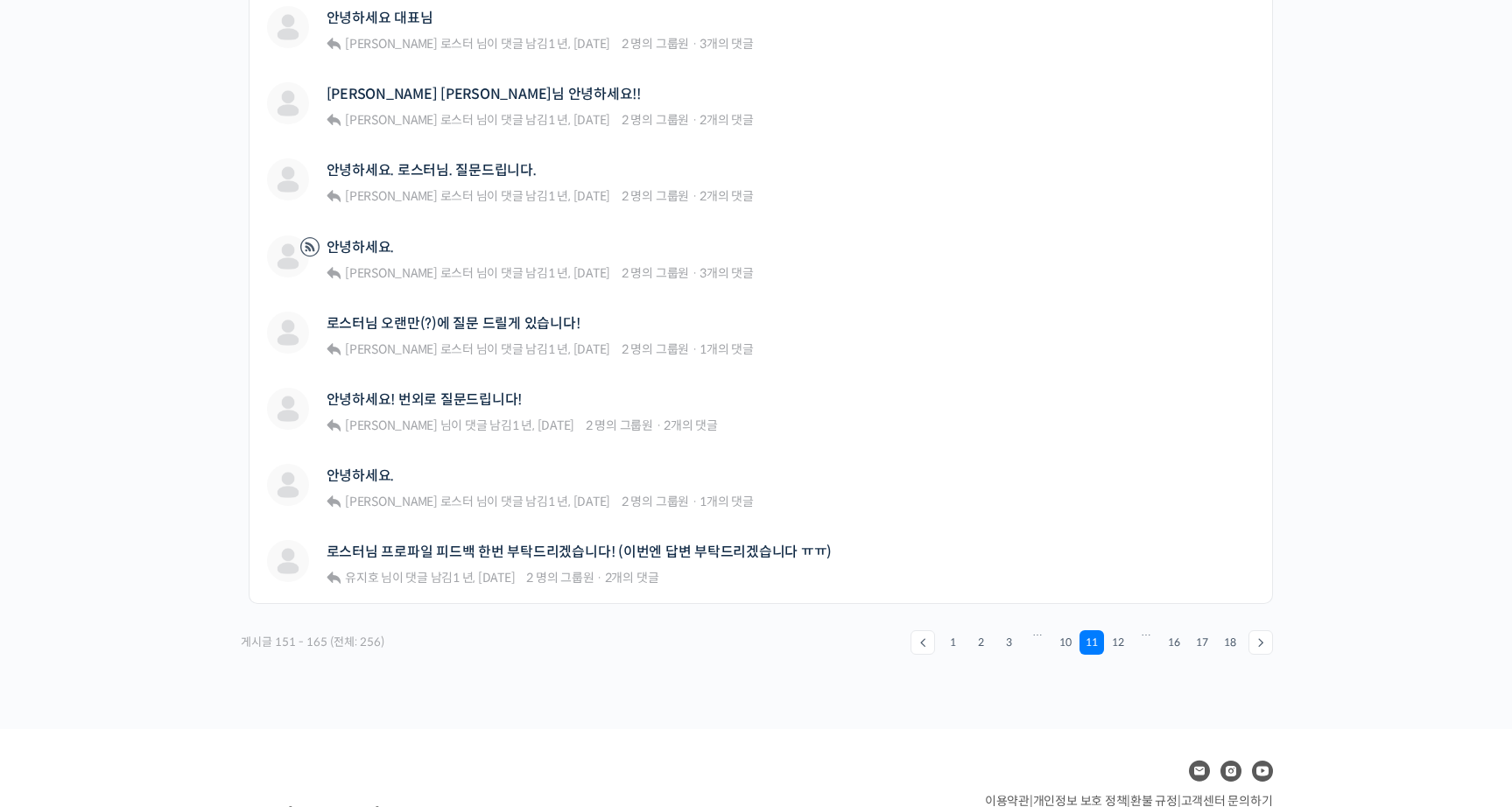
scroll to position [1051, 0]
click at [1115, 631] on link "12" at bounding box center [1118, 641] width 24 height 24
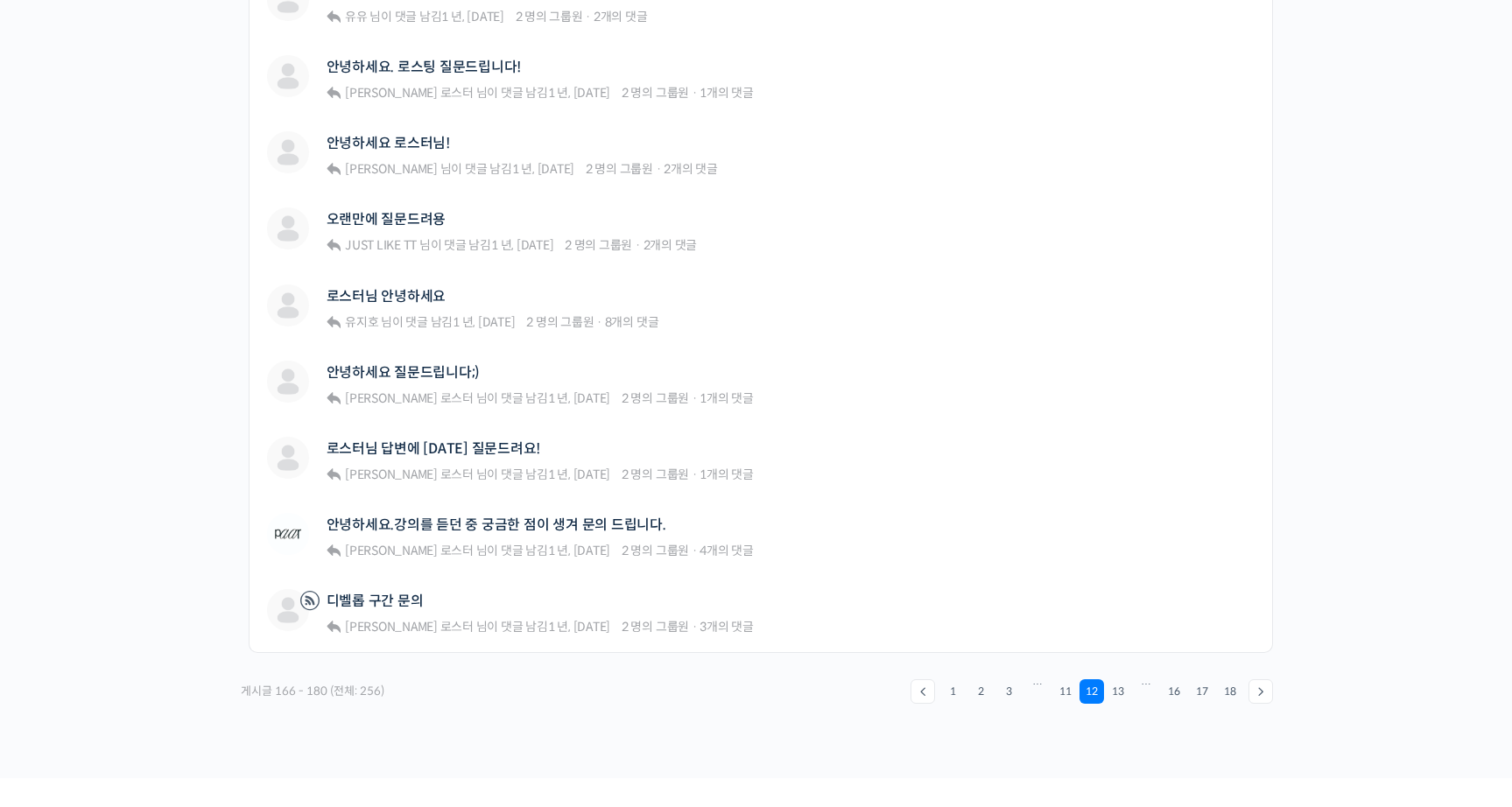
scroll to position [1006, 0]
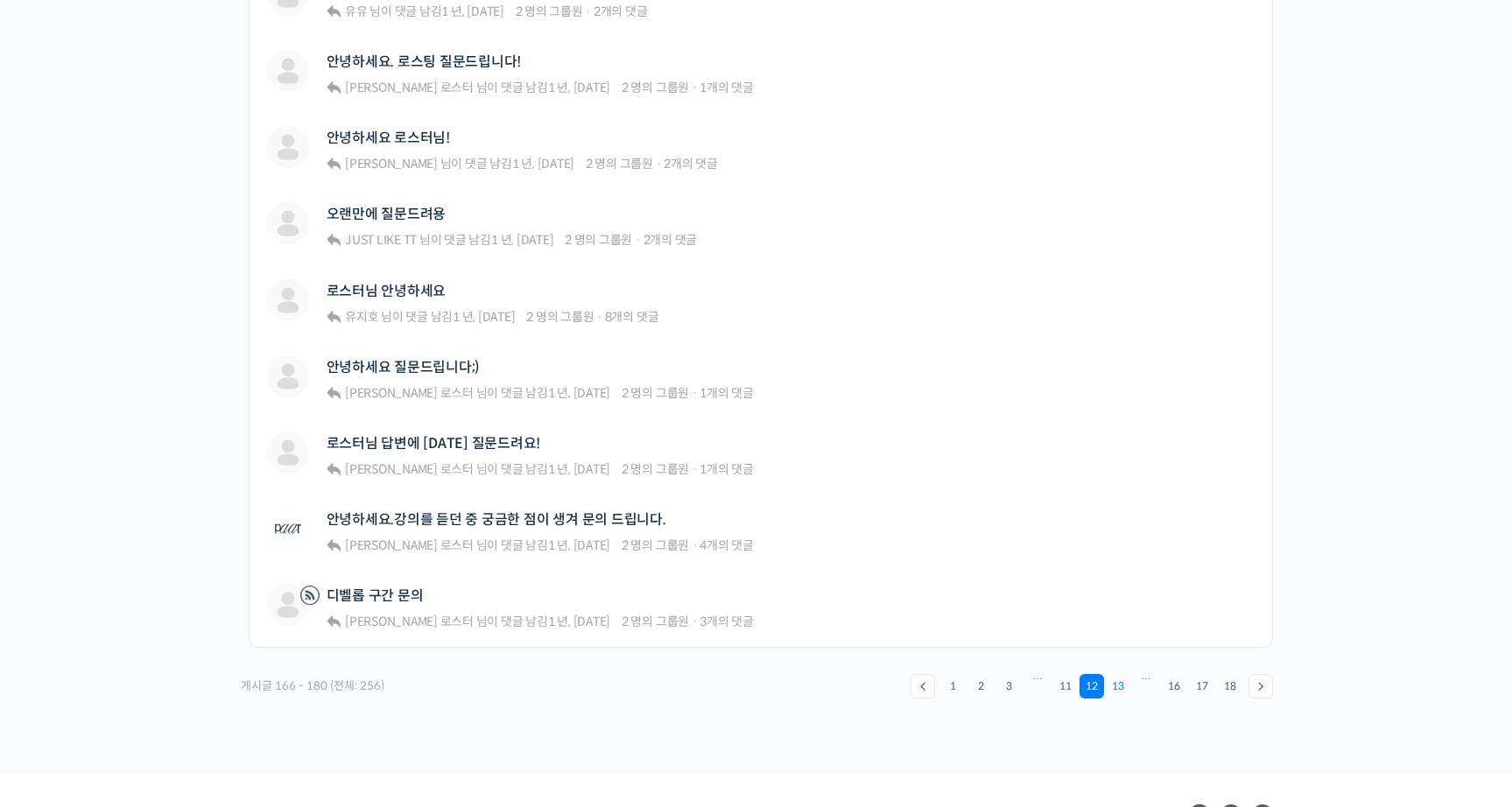
click at [1120, 674] on link "13" at bounding box center [1118, 686] width 24 height 24
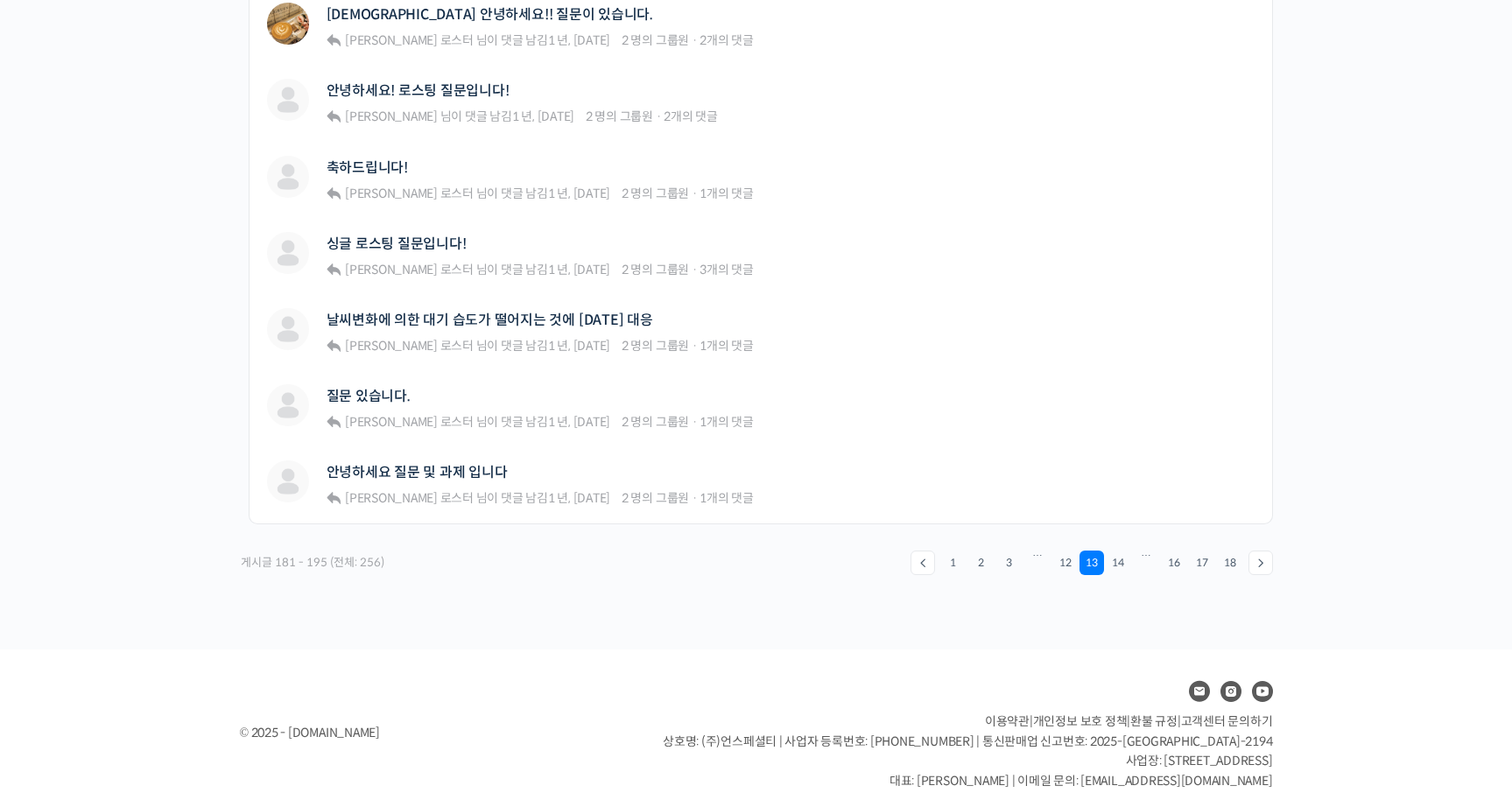
scroll to position [1134, 0]
click at [1123, 550] on link "14" at bounding box center [1118, 562] width 24 height 24
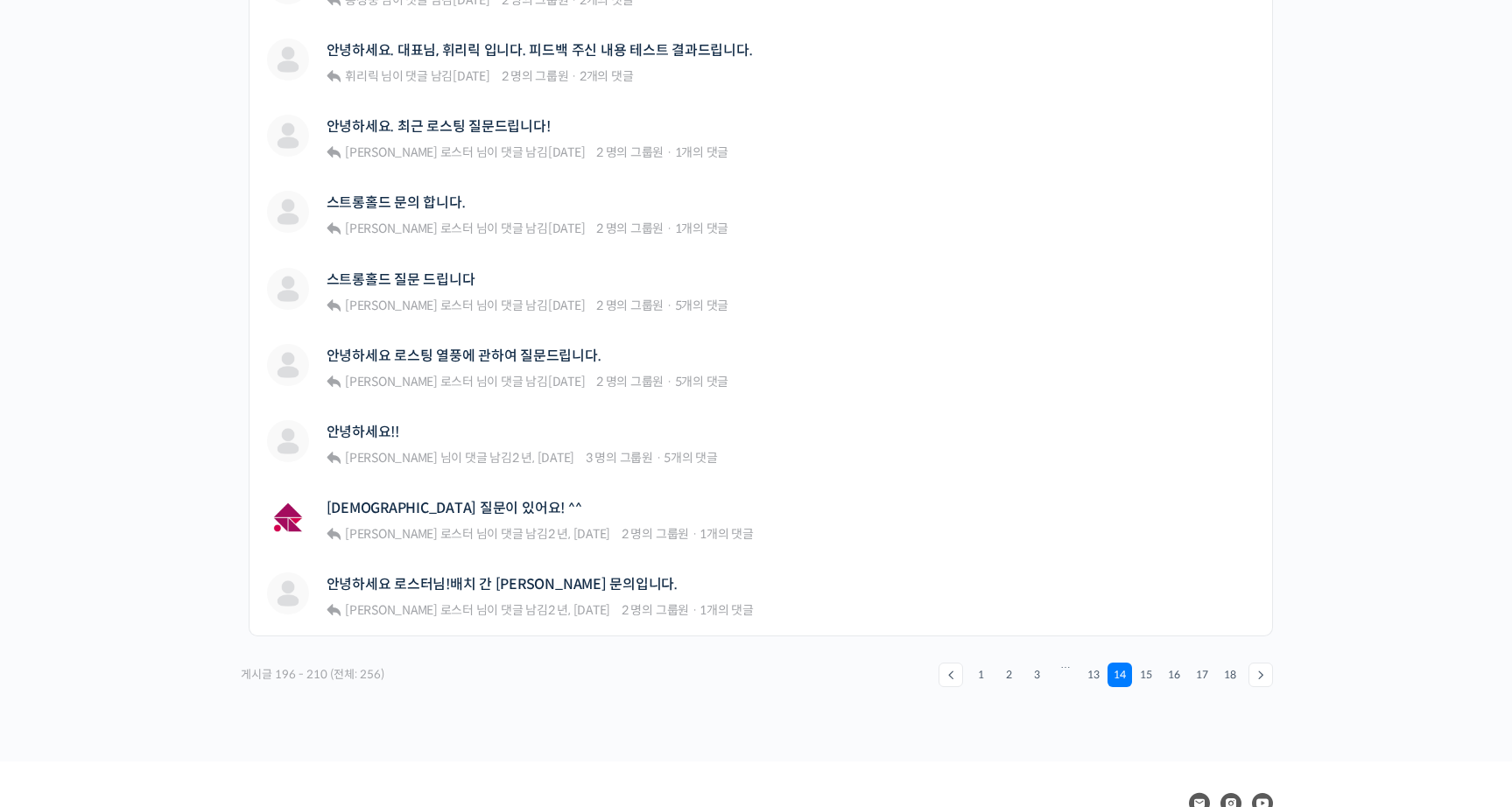
scroll to position [1024, 0]
